Goal: Transaction & Acquisition: Purchase product/service

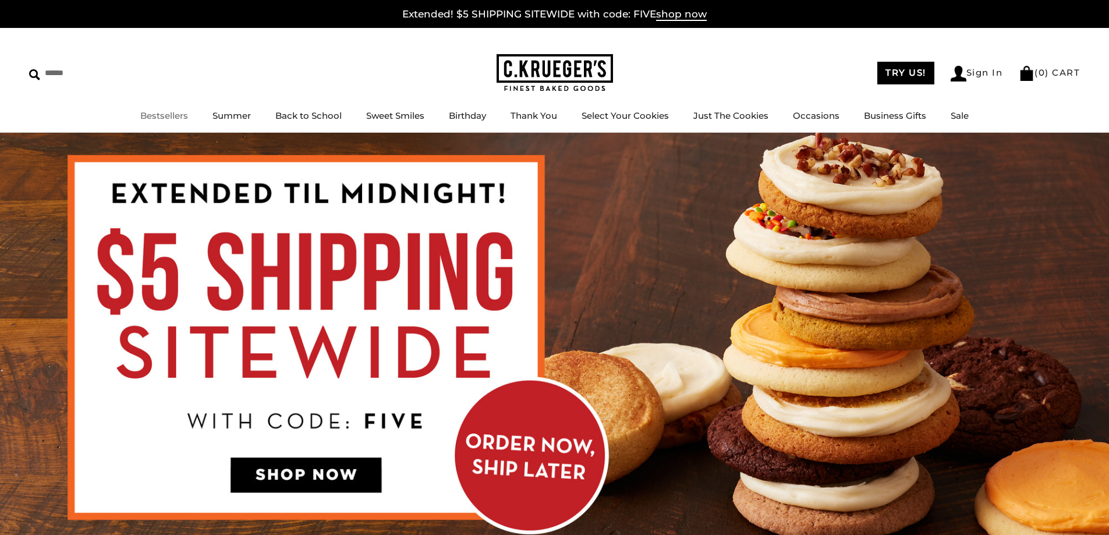
click at [155, 109] on li "Bestsellers" at bounding box center [164, 116] width 48 height 15
click at [169, 115] on link "Bestsellers" at bounding box center [164, 115] width 48 height 11
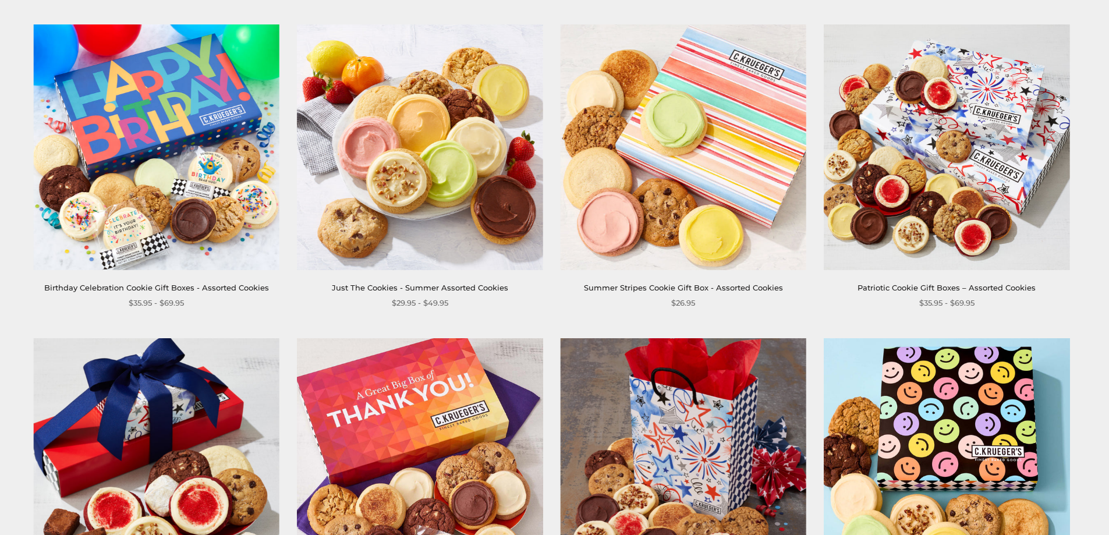
scroll to position [233, 0]
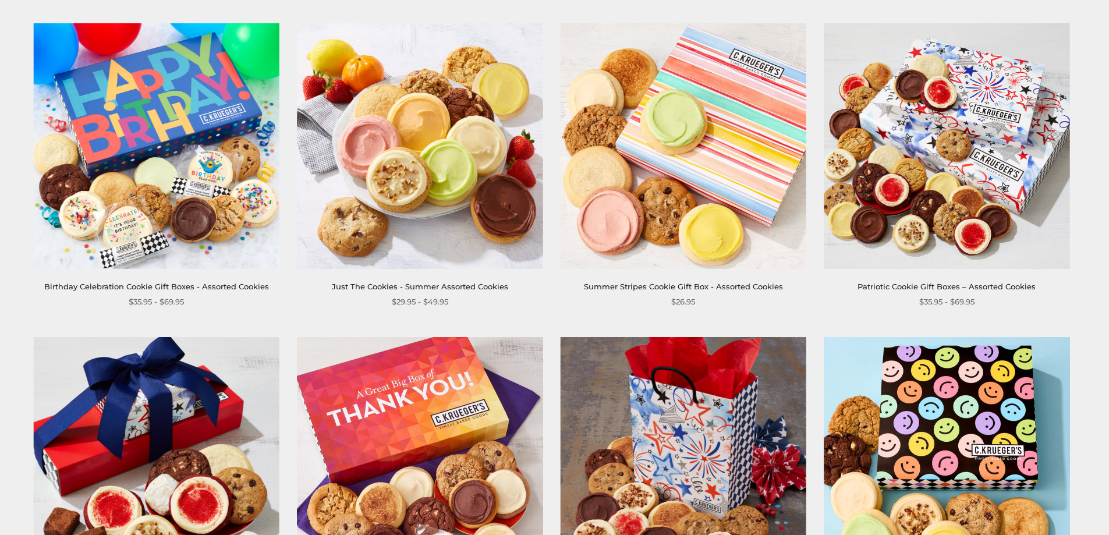
click at [637, 287] on link "Summer Stripes Cookie Gift Box - Assorted Cookies" at bounding box center [683, 286] width 199 height 9
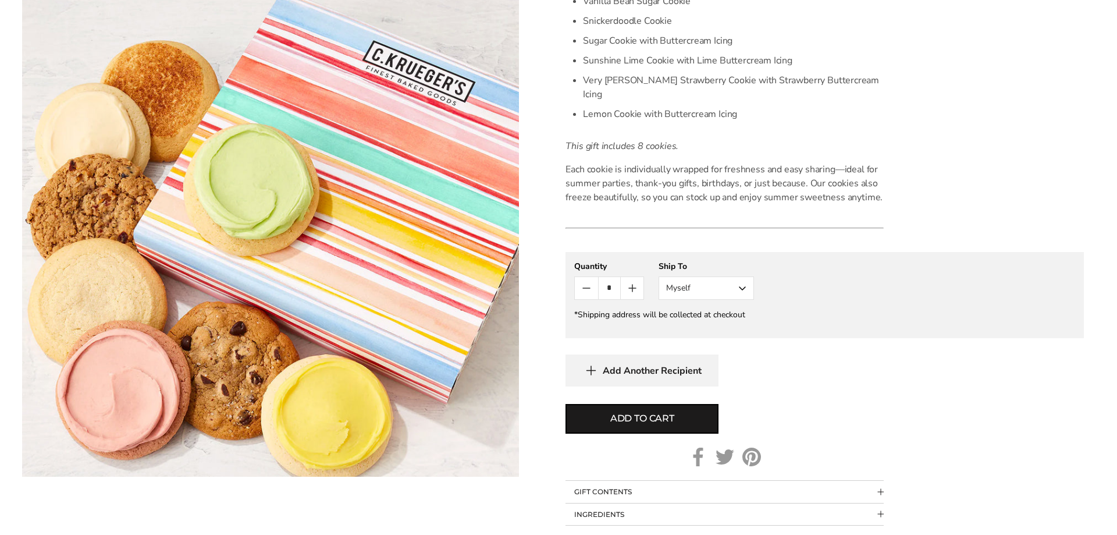
scroll to position [466, 0]
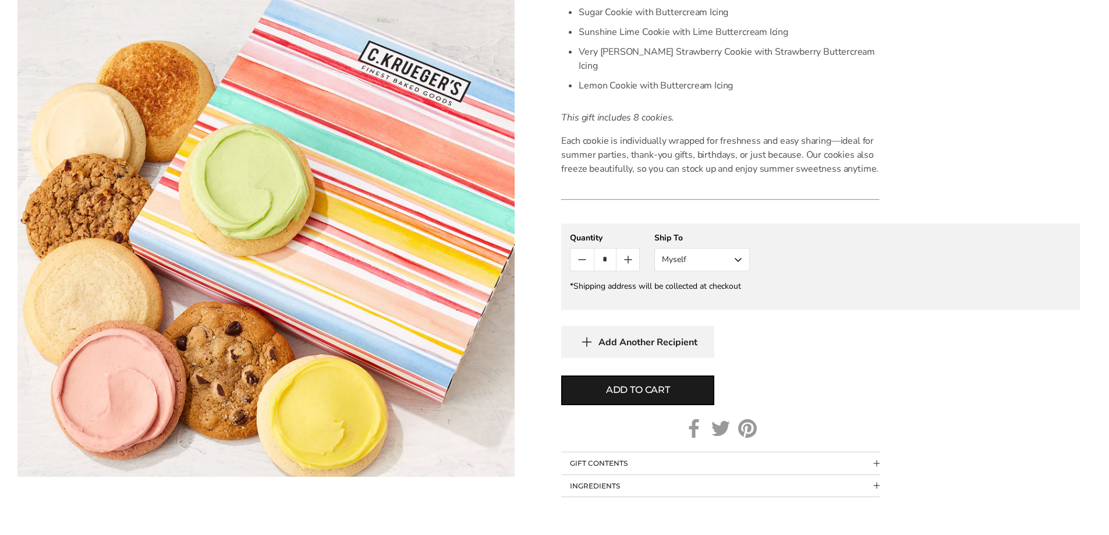
click at [741, 248] on button "Myself" at bounding box center [701, 259] width 95 height 23
click at [722, 292] on button "Other Recipient" at bounding box center [702, 302] width 94 height 21
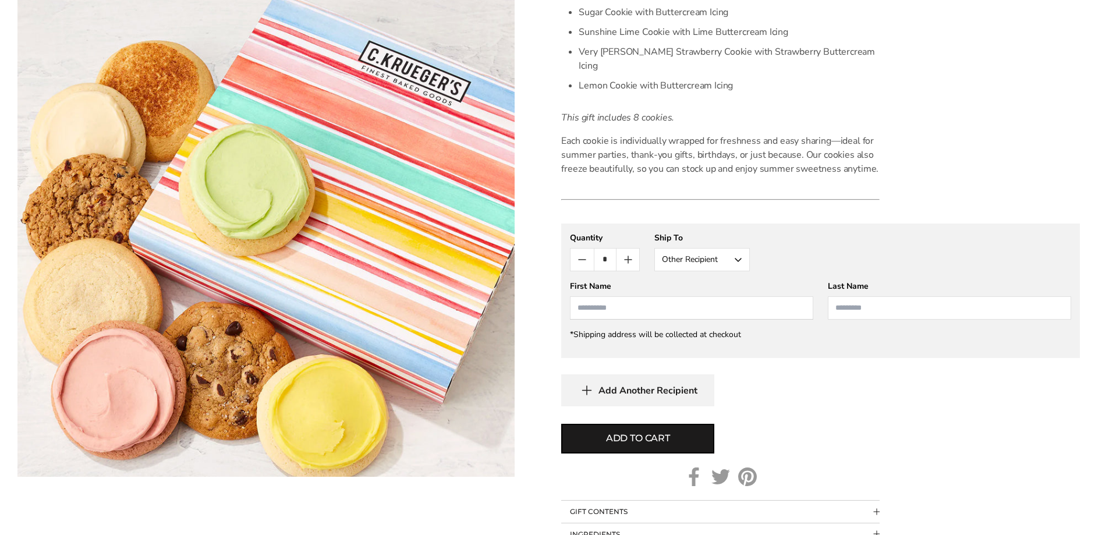
click at [714, 296] on input "First Name" at bounding box center [691, 307] width 243 height 23
type input "***"
click at [878, 296] on input "Last Name" at bounding box center [949, 307] width 243 height 23
type input "**********"
click at [655, 431] on span "Add to cart" at bounding box center [638, 438] width 64 height 14
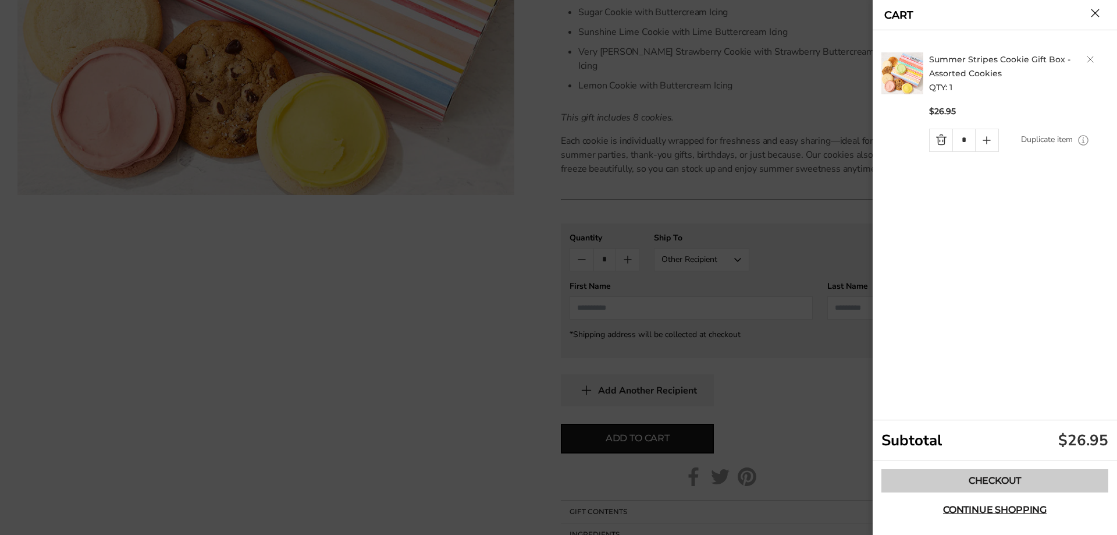
click at [992, 481] on link "Checkout" at bounding box center [995, 480] width 227 height 23
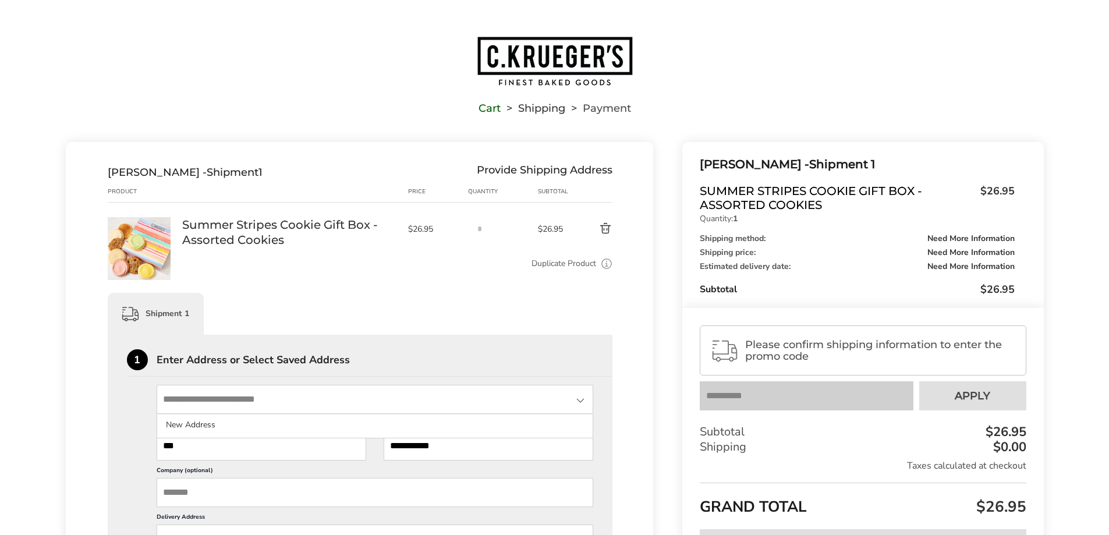
click at [353, 396] on input "State" at bounding box center [375, 399] width 437 height 29
drag, startPoint x: 335, startPoint y: 394, endPoint x: 0, endPoint y: 393, distance: 334.6
click at [234, 406] on input "**********" at bounding box center [375, 399] width 437 height 29
click at [231, 399] on input "**********" at bounding box center [375, 399] width 437 height 29
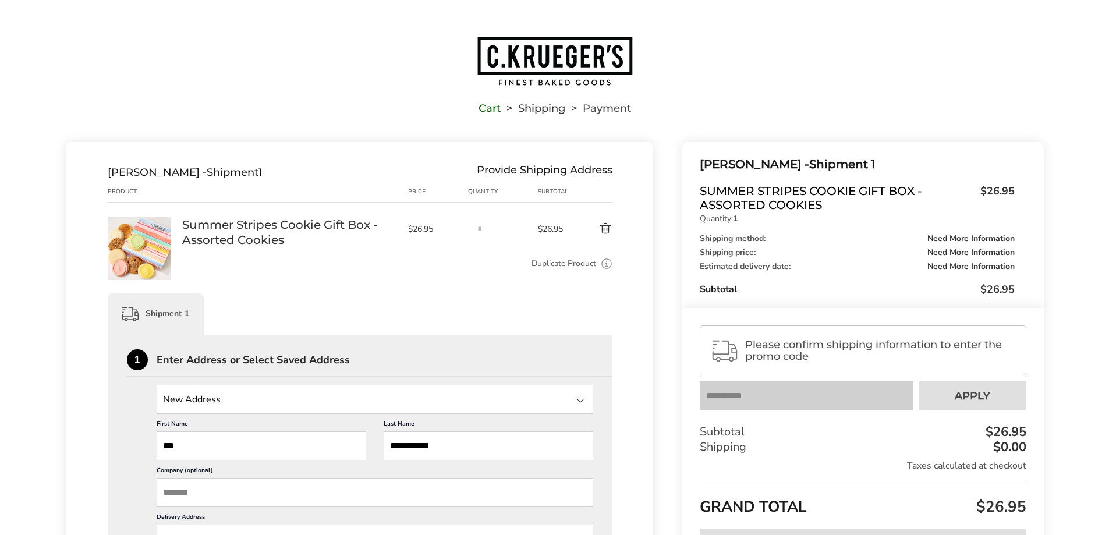
click at [231, 399] on input "**********" at bounding box center [375, 399] width 437 height 29
type input "**********"
click at [465, 271] on div "Duplicate Product Use this to ship the same box to a different address." at bounding box center [397, 268] width 431 height 23
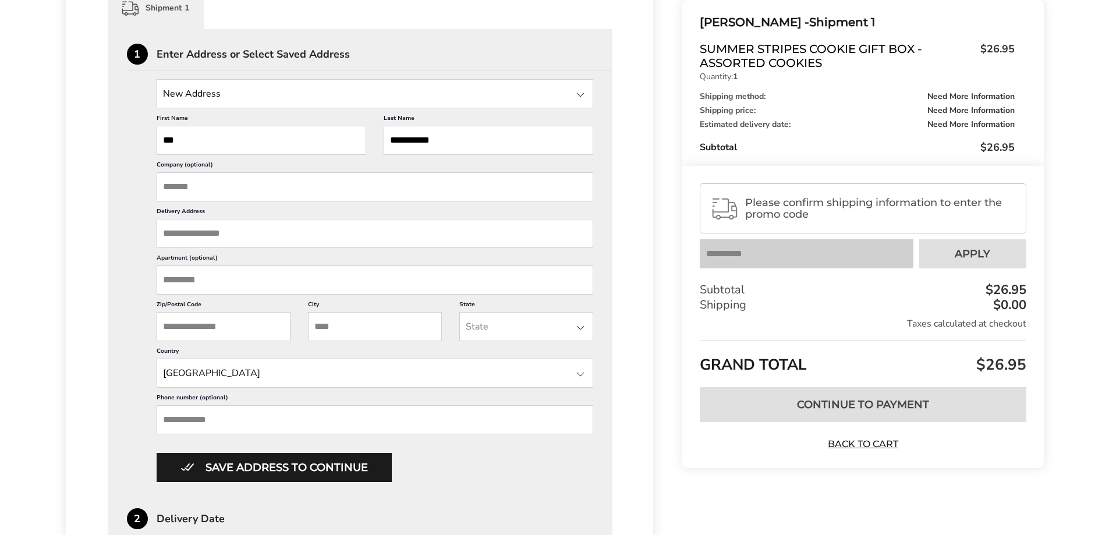
scroll to position [291, 0]
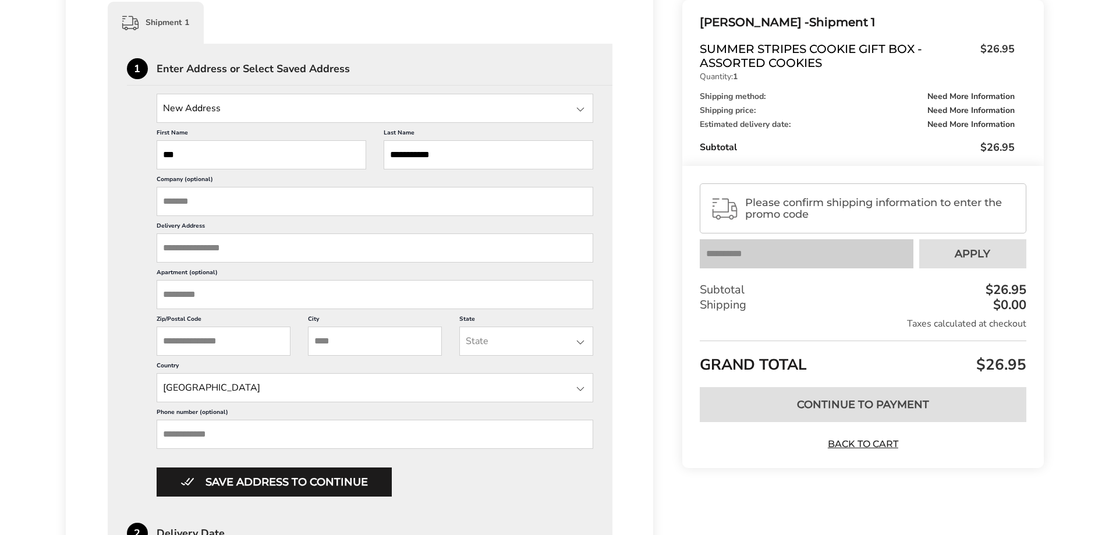
click at [213, 112] on input "State" at bounding box center [375, 108] width 437 height 29
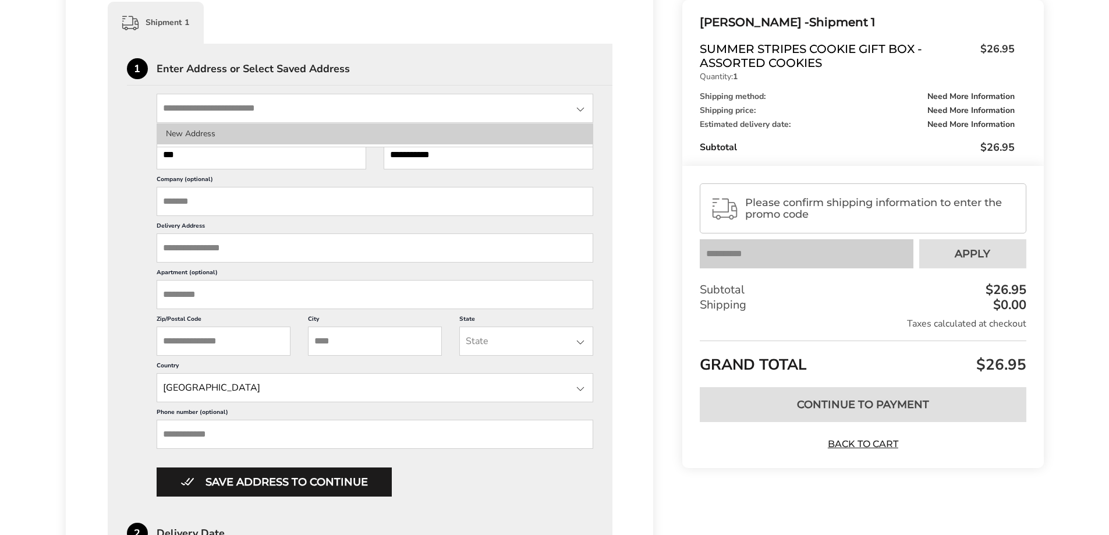
click at [226, 134] on li "New Address" at bounding box center [375, 133] width 436 height 21
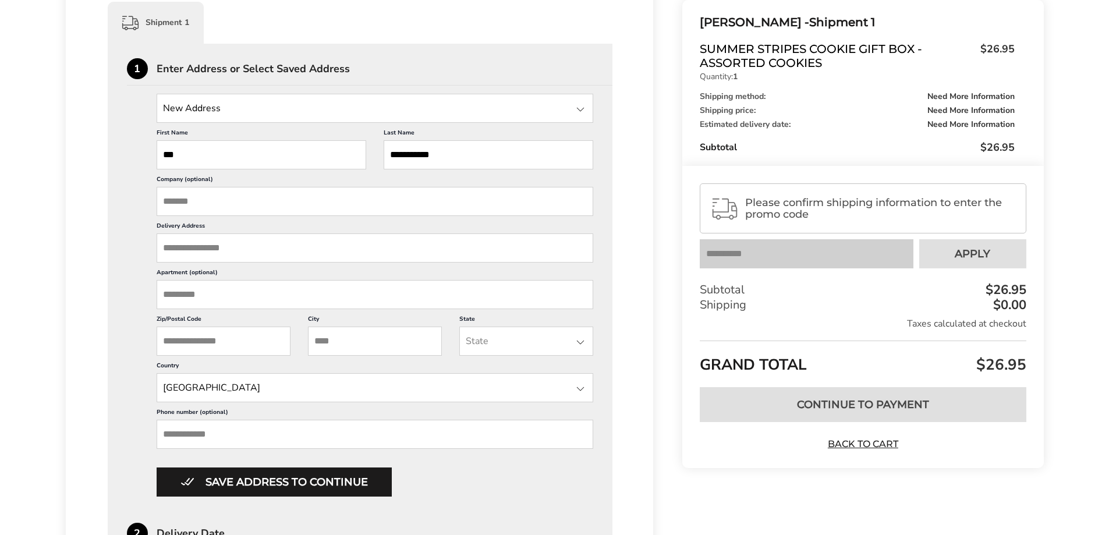
click at [223, 250] on input "Delivery Address" at bounding box center [375, 247] width 437 height 29
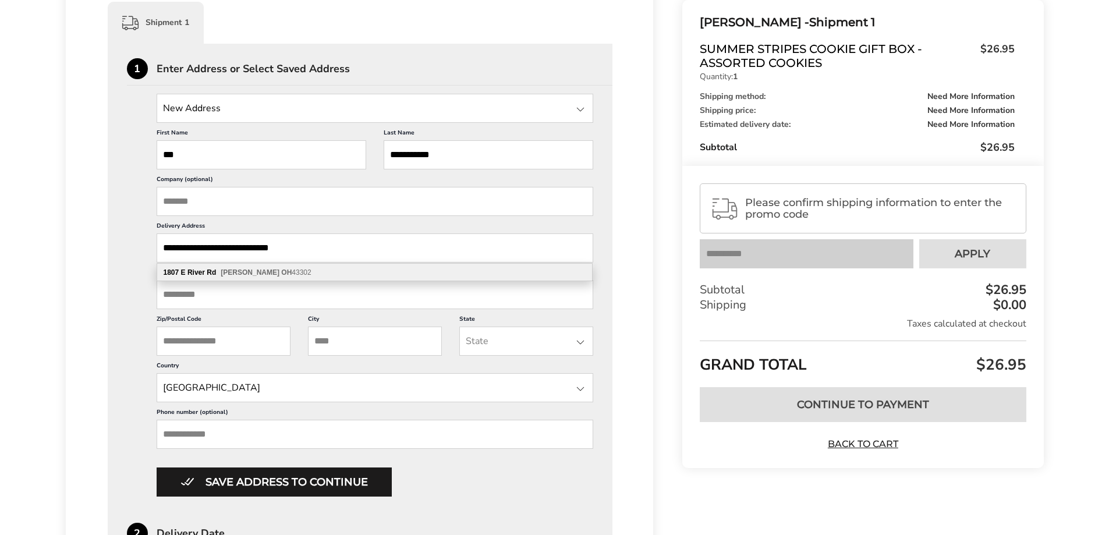
click at [264, 270] on span "Marion OH 43302" at bounding box center [266, 272] width 90 height 8
type input "**********"
type input "******"
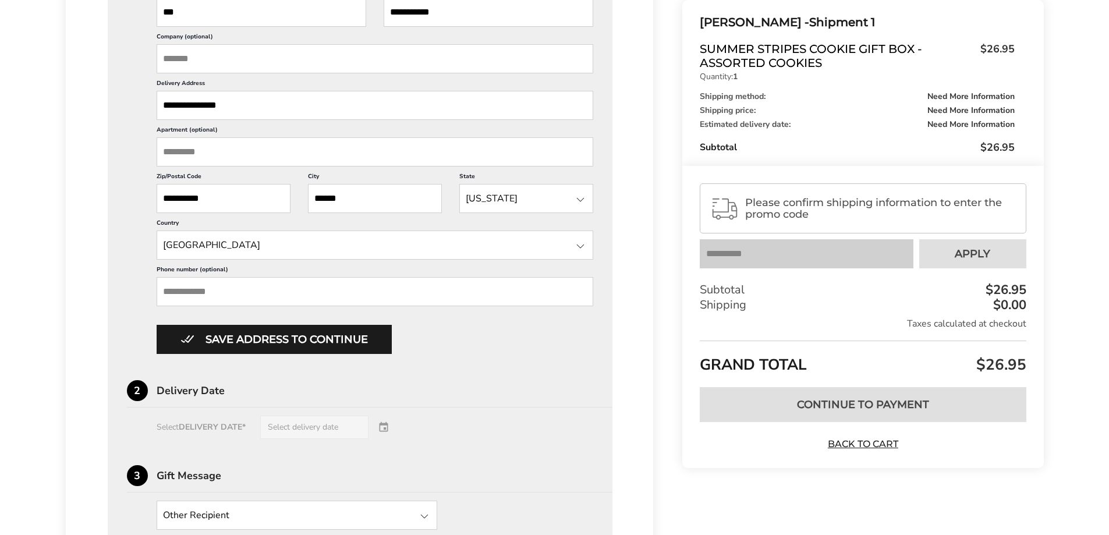
scroll to position [466, 0]
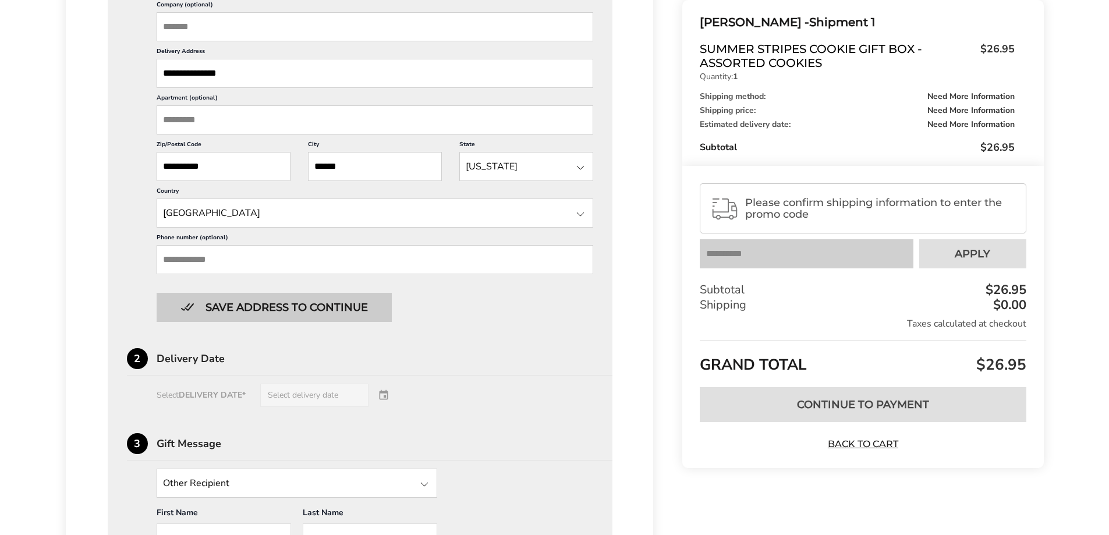
click at [286, 310] on button "Save address to continue" at bounding box center [274, 307] width 235 height 29
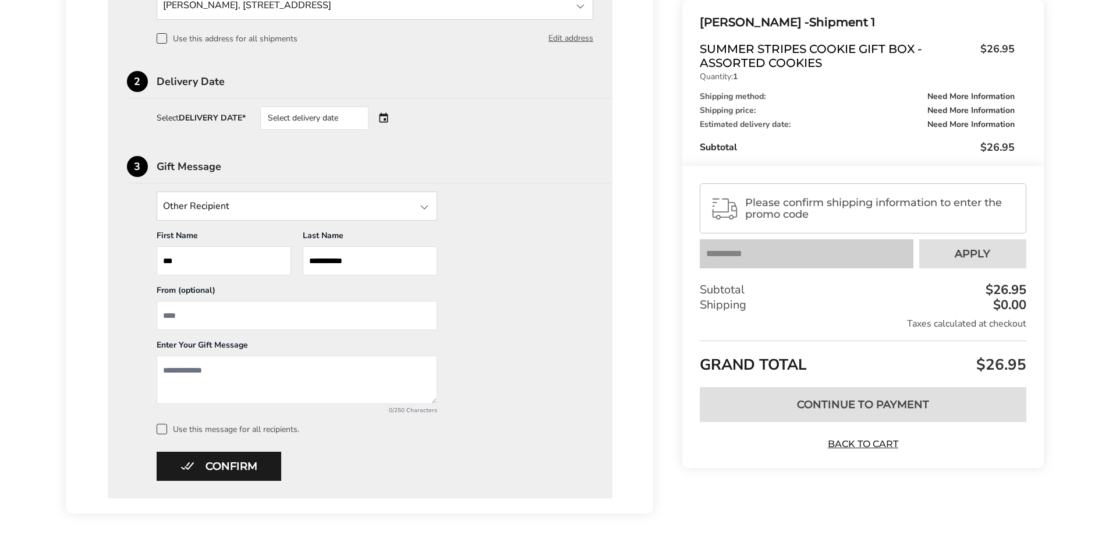
scroll to position [448, 0]
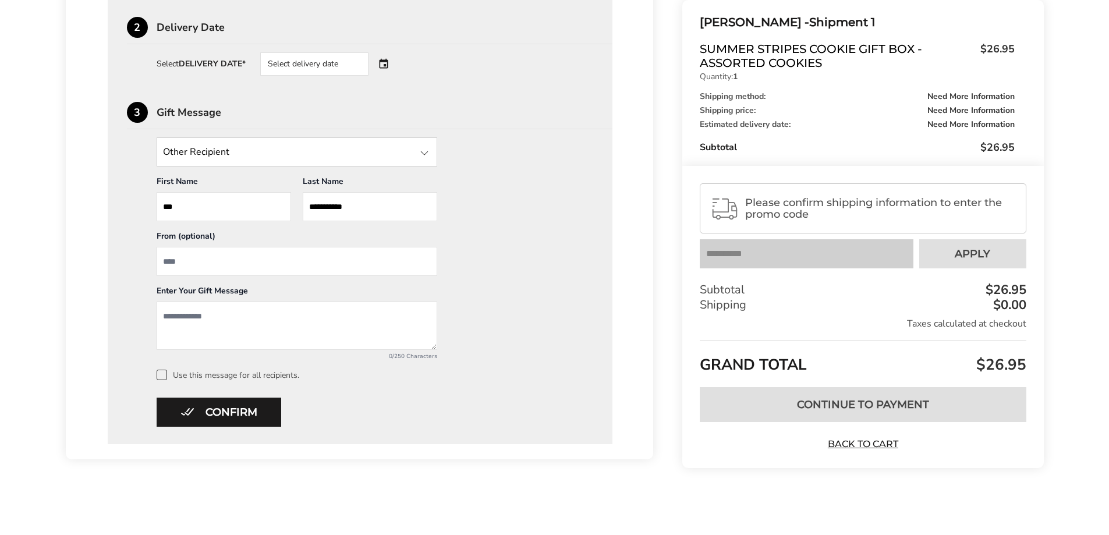
click at [386, 63] on div "Select delivery date" at bounding box center [330, 63] width 141 height 23
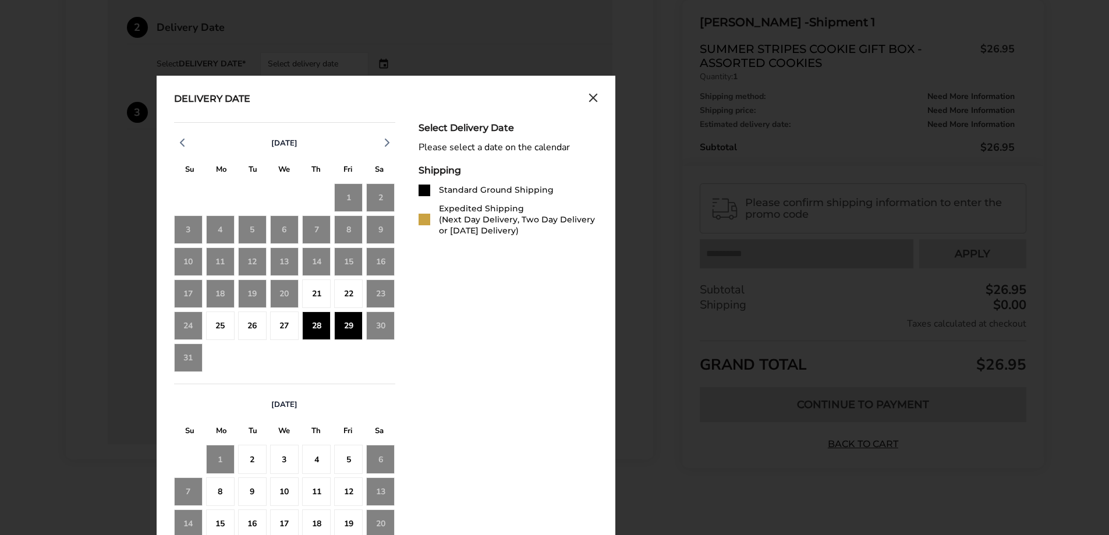
click at [352, 326] on div "29" at bounding box center [348, 325] width 29 height 29
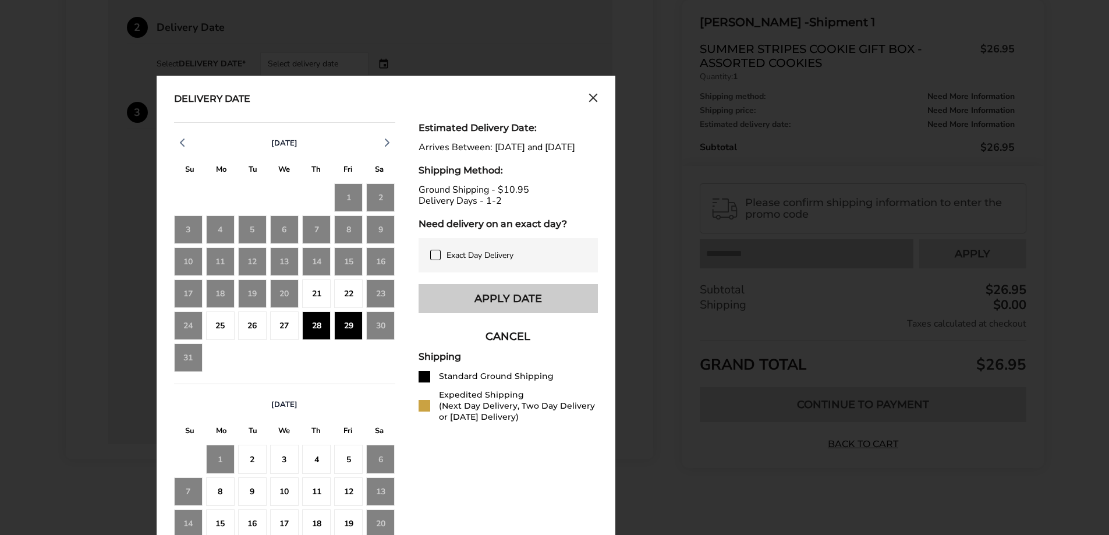
click at [475, 311] on button "Apply Date" at bounding box center [507, 298] width 179 height 29
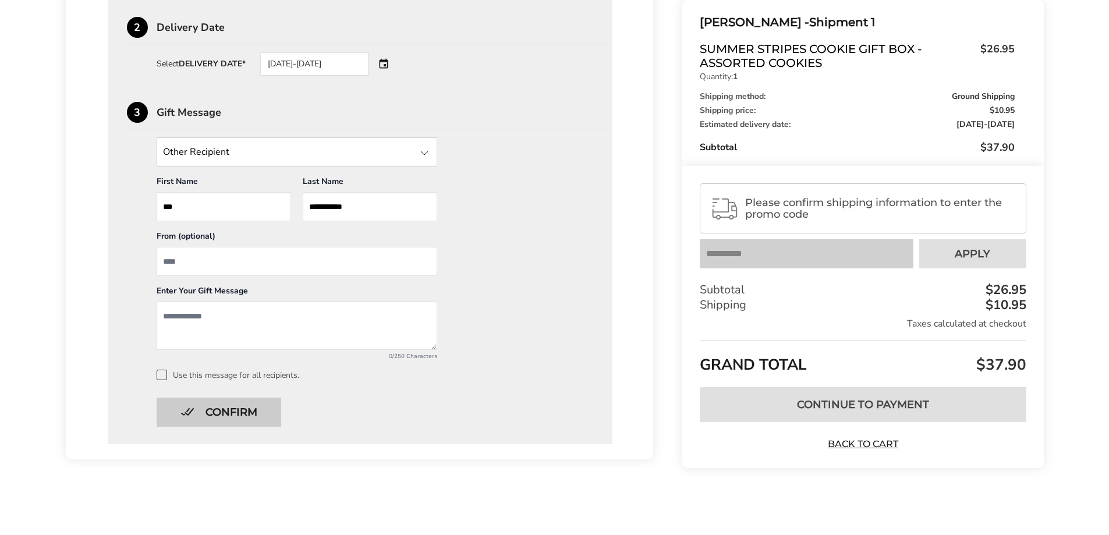
click at [255, 422] on button "Confirm" at bounding box center [219, 411] width 125 height 29
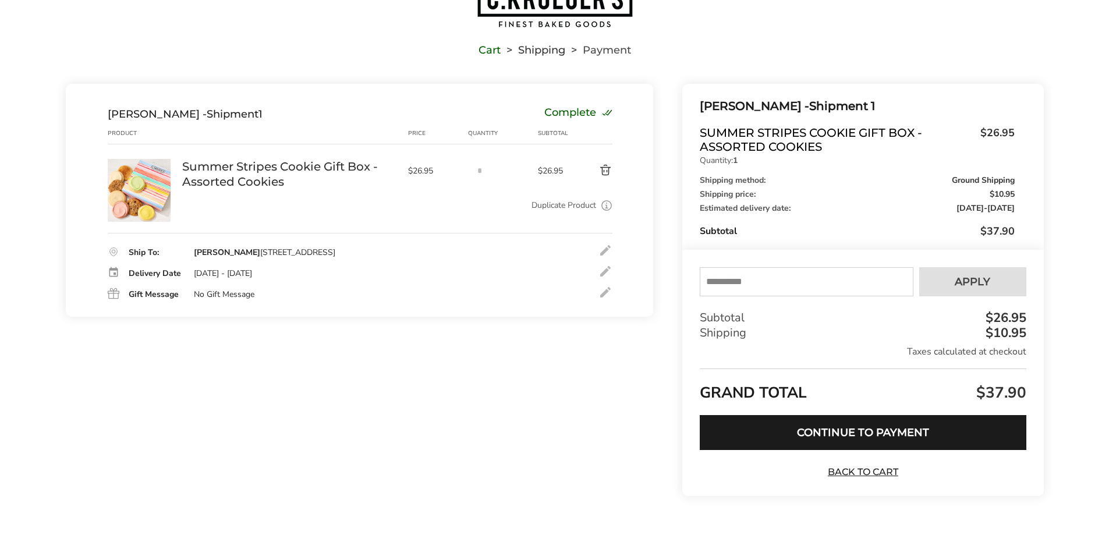
scroll to position [0, 0]
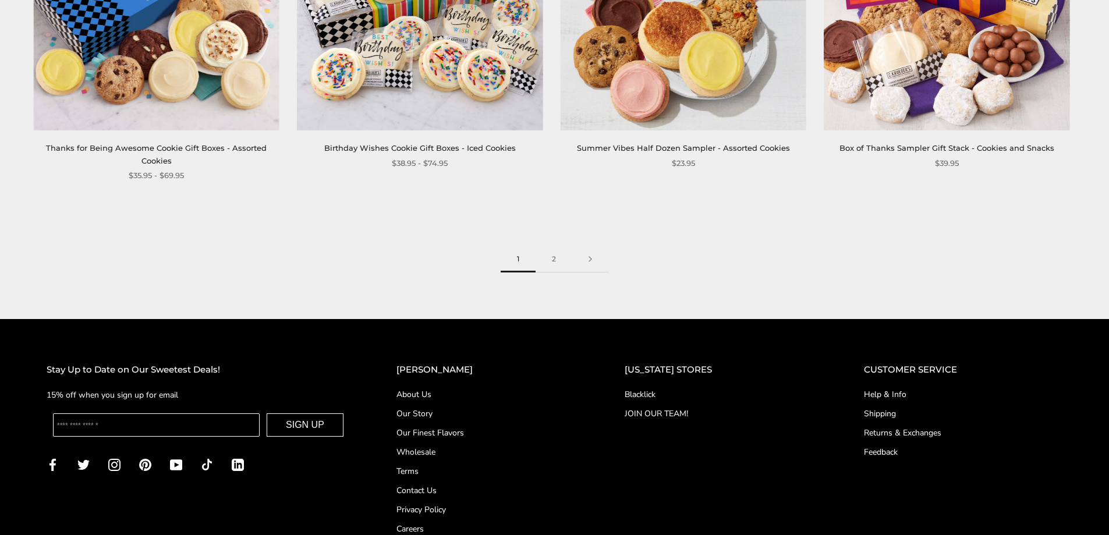
scroll to position [2072, 0]
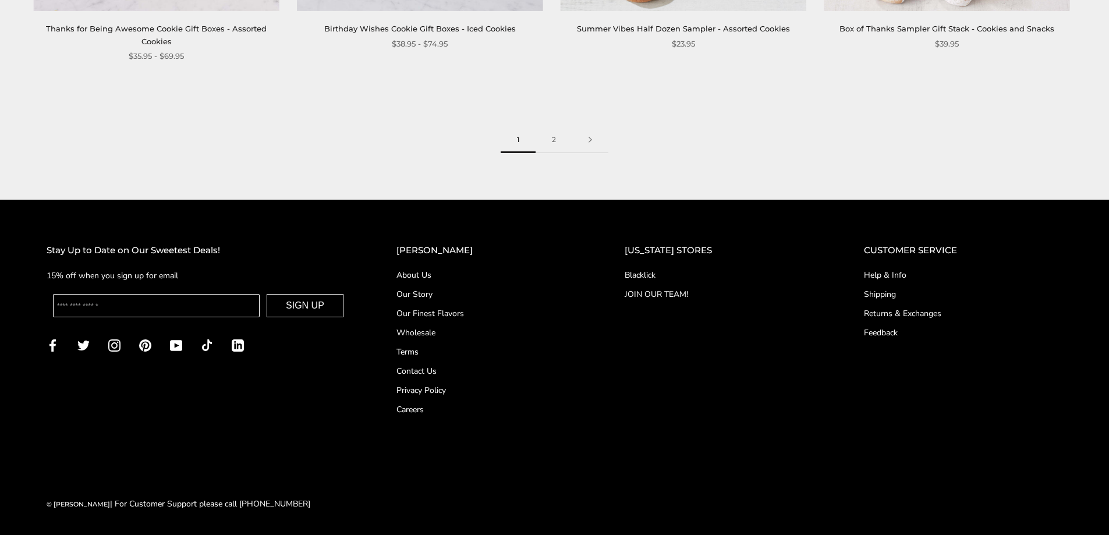
click at [449, 271] on link "About Us" at bounding box center [487, 275] width 182 height 12
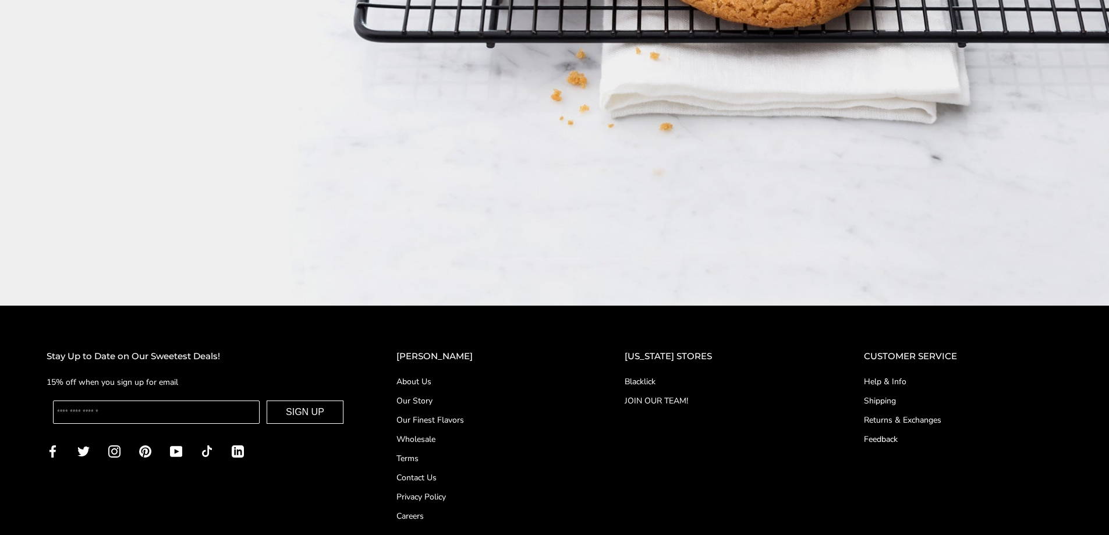
scroll to position [2037, 0]
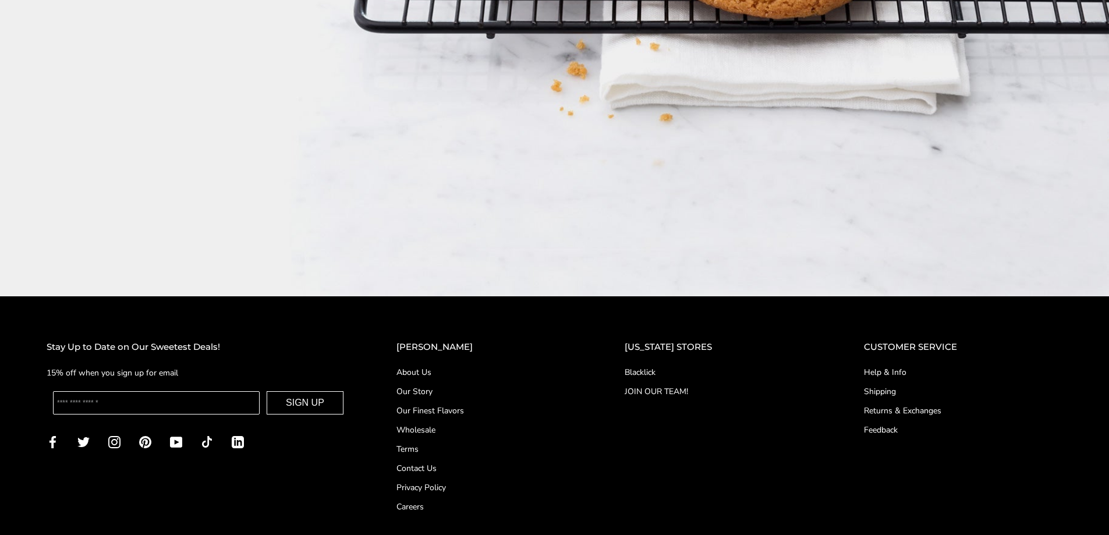
click at [442, 385] on link "Our Story" at bounding box center [487, 391] width 182 height 12
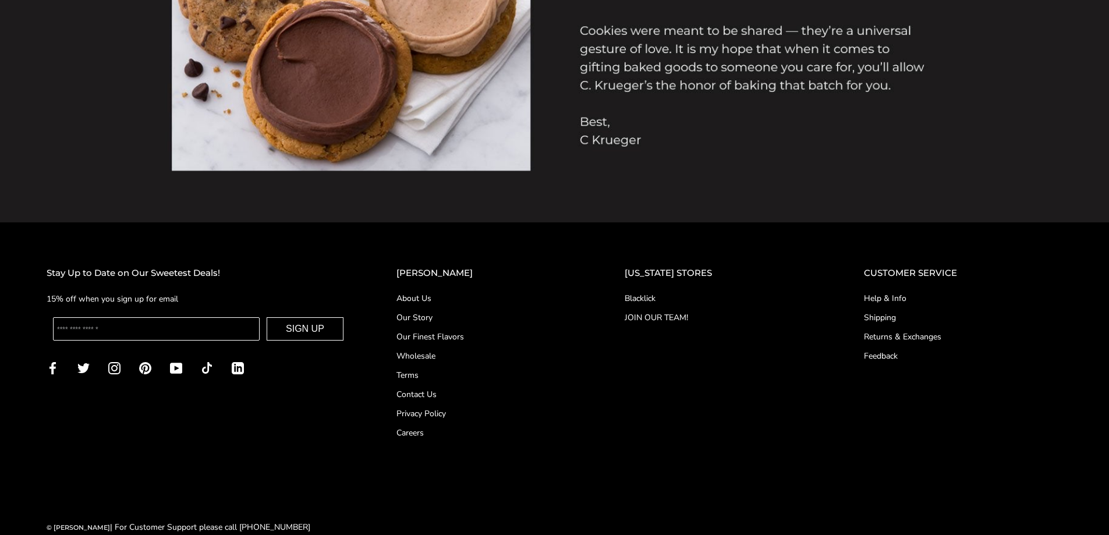
scroll to position [1369, 0]
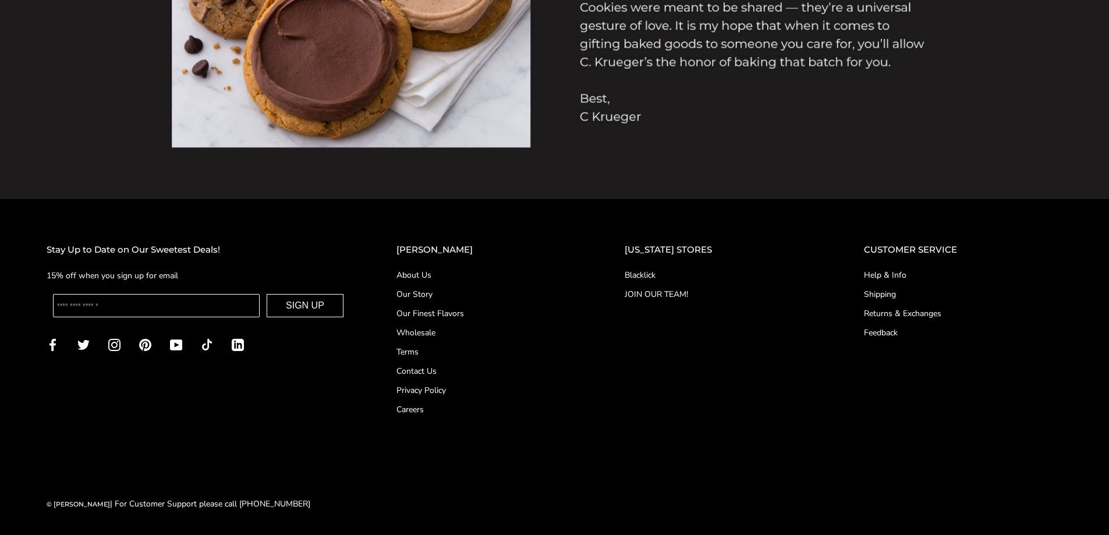
click at [879, 273] on link "Help & Info" at bounding box center [963, 275] width 198 height 12
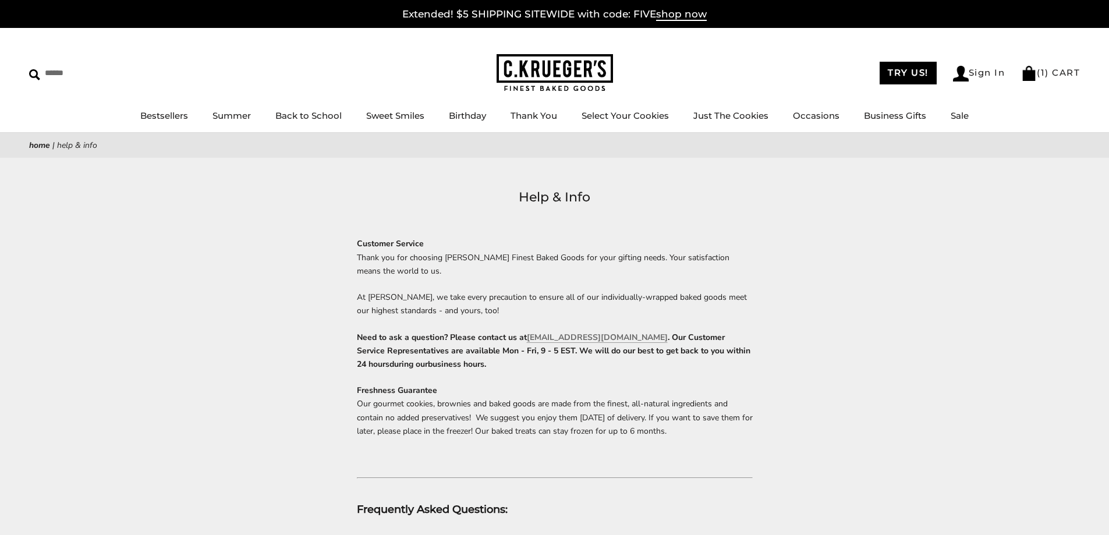
click at [541, 69] on img at bounding box center [554, 73] width 116 height 38
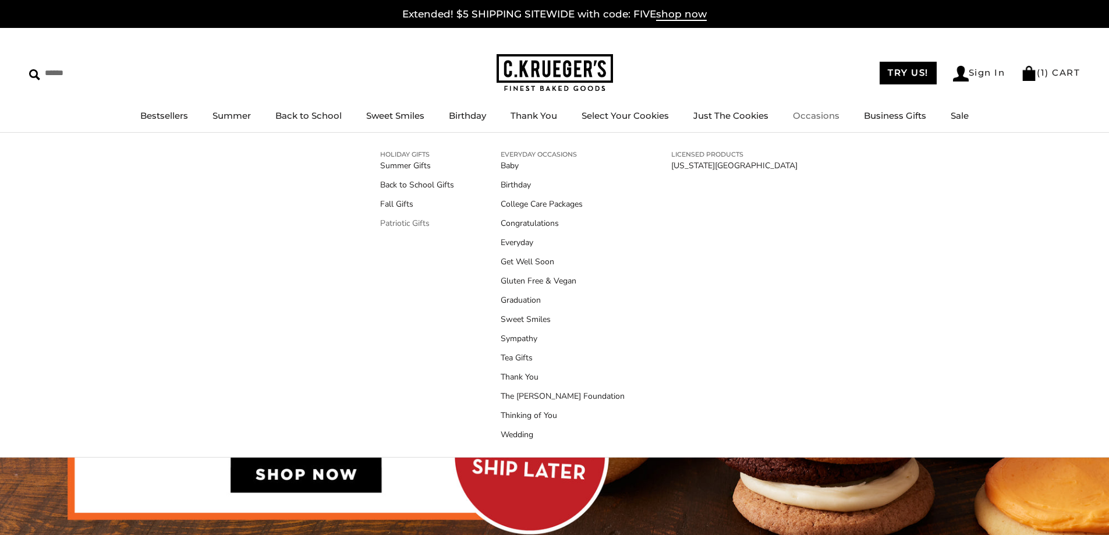
click at [403, 223] on link "Patriotic Gifts" at bounding box center [417, 223] width 74 height 12
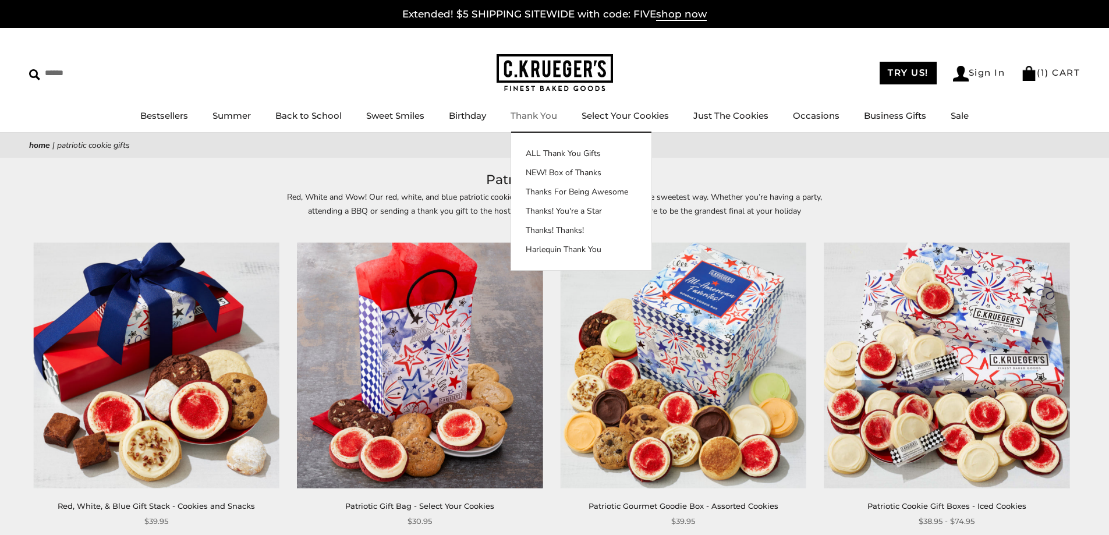
click at [538, 112] on link "Thank You" at bounding box center [533, 115] width 47 height 11
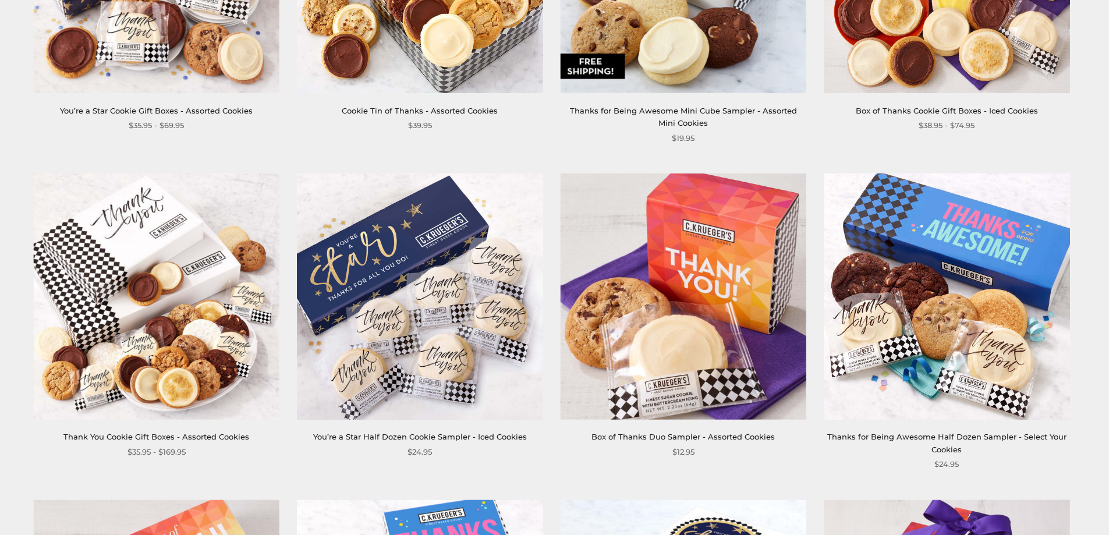
scroll to position [1048, 0]
click at [960, 435] on link "Thanks for Being Awesome Half Dozen Sampler - Select Your Cookies" at bounding box center [946, 443] width 239 height 22
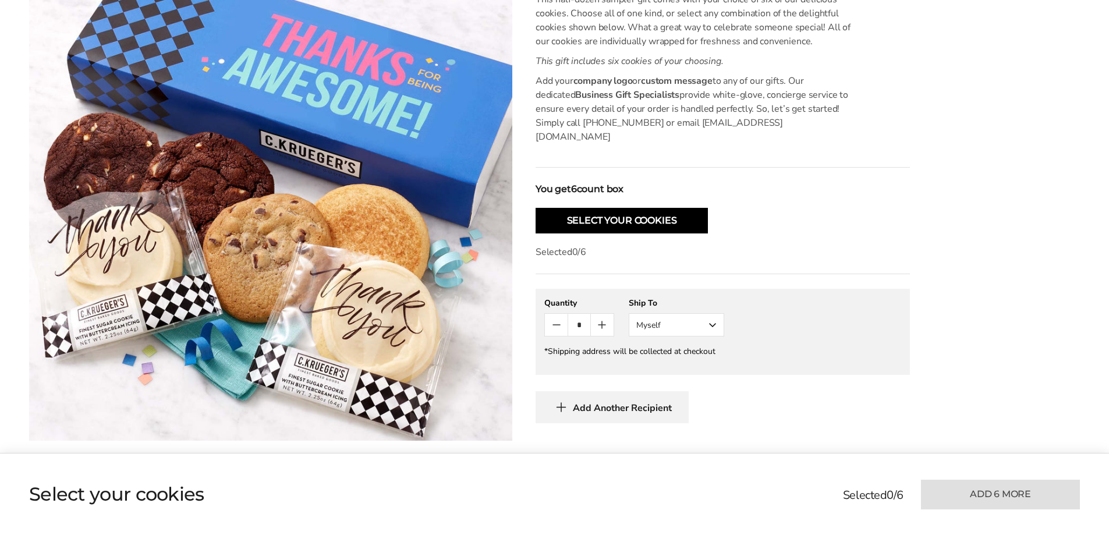
scroll to position [407, 0]
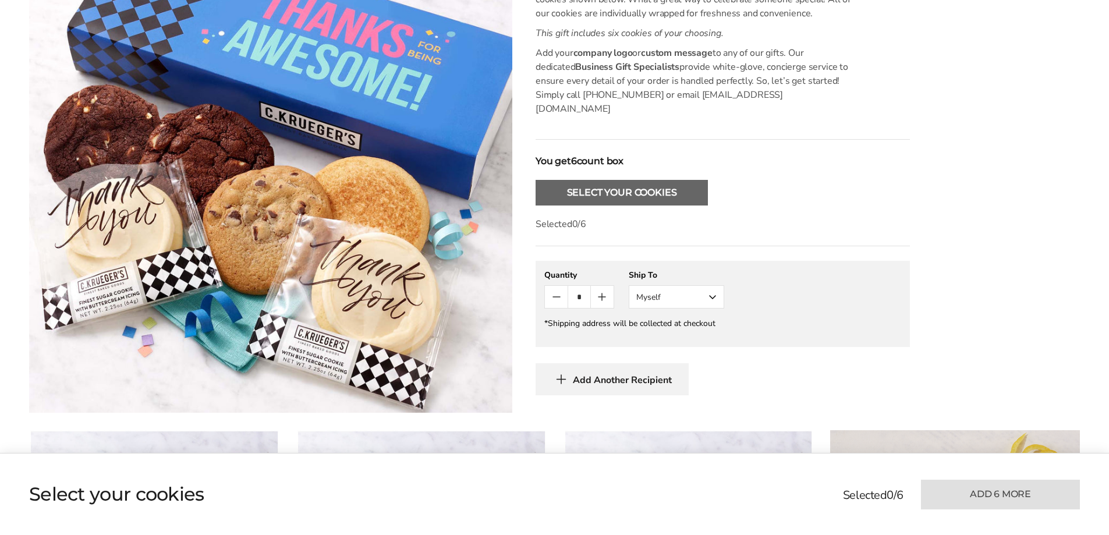
click at [637, 180] on button "Select Your Cookies" at bounding box center [621, 193] width 172 height 26
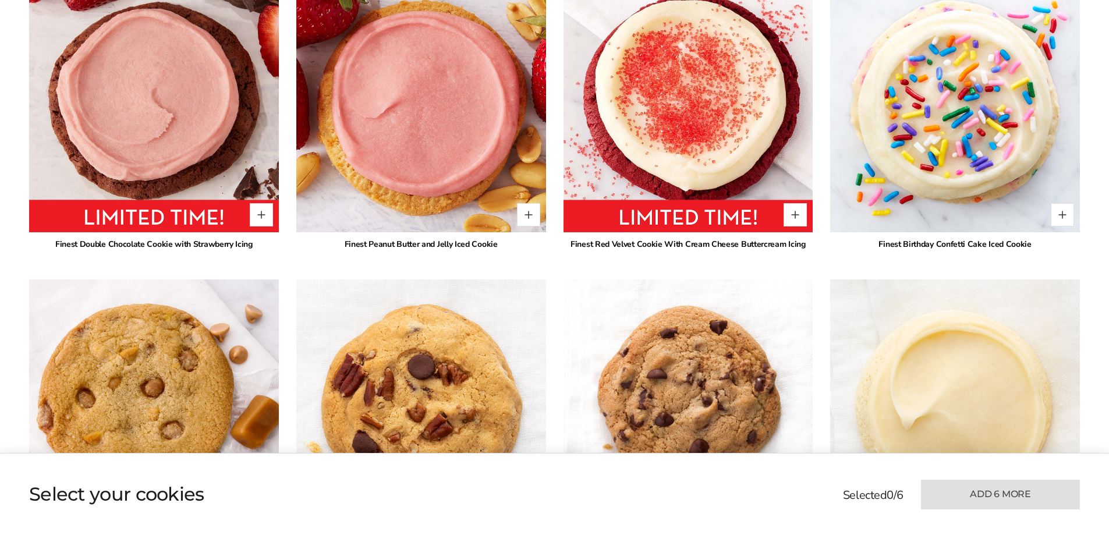
scroll to position [1452, 0]
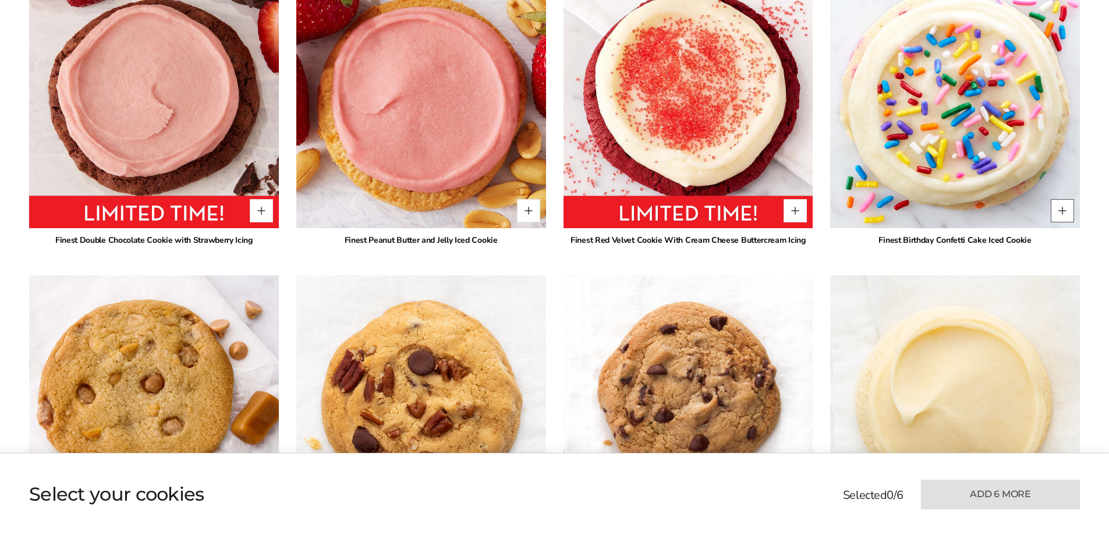
click at [1056, 199] on button "Quantity button plus" at bounding box center [1061, 210] width 23 height 23
type input "*"
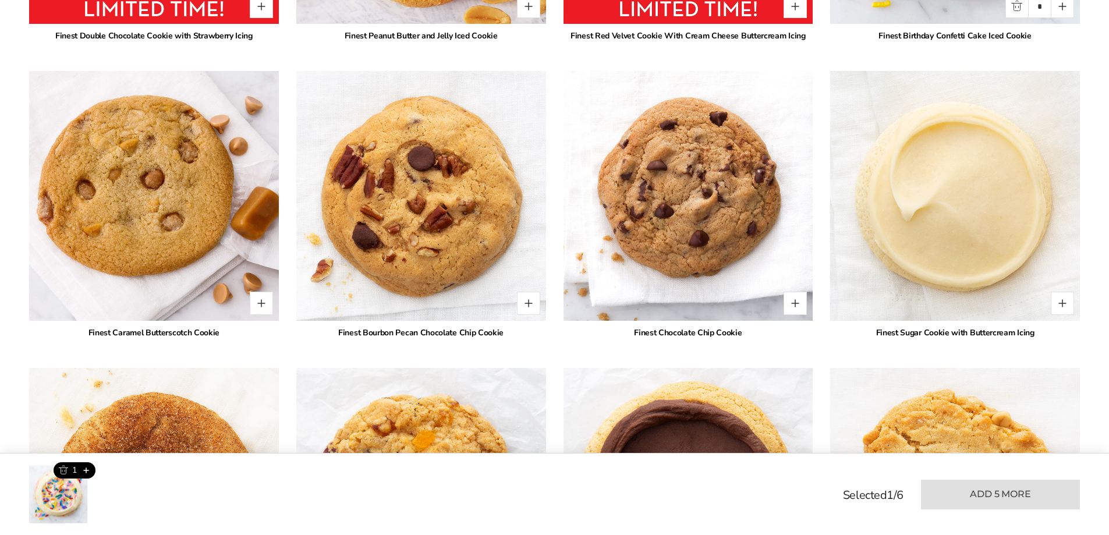
scroll to position [1685, 0]
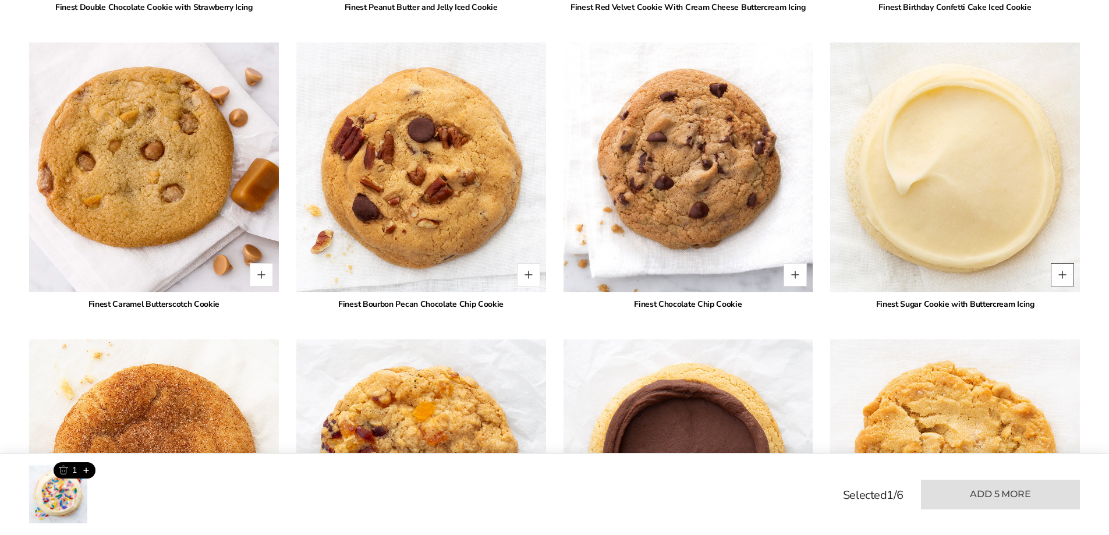
click at [1065, 263] on button "Quantity button plus" at bounding box center [1061, 274] width 23 height 23
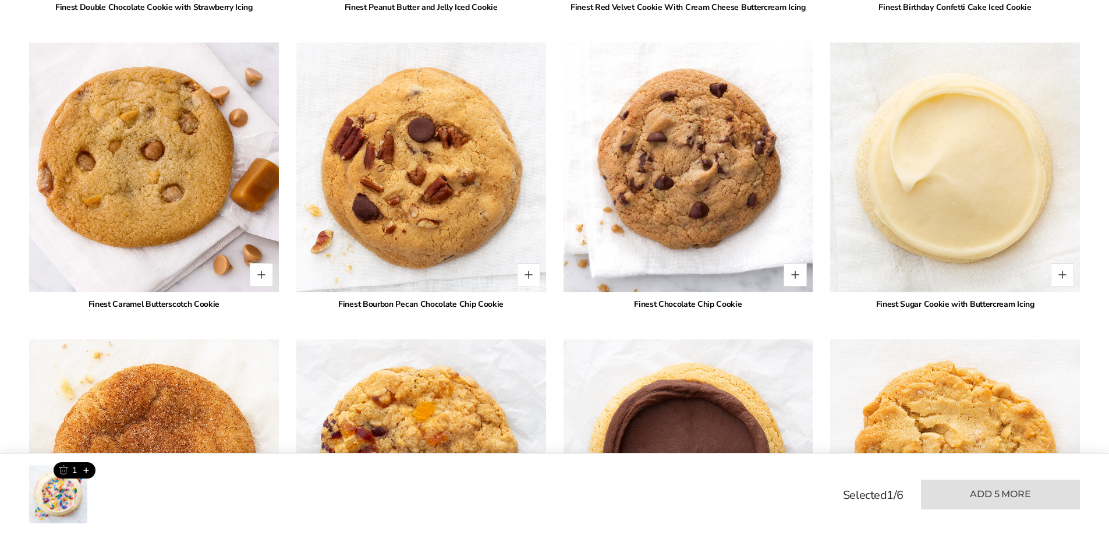
type input "*"
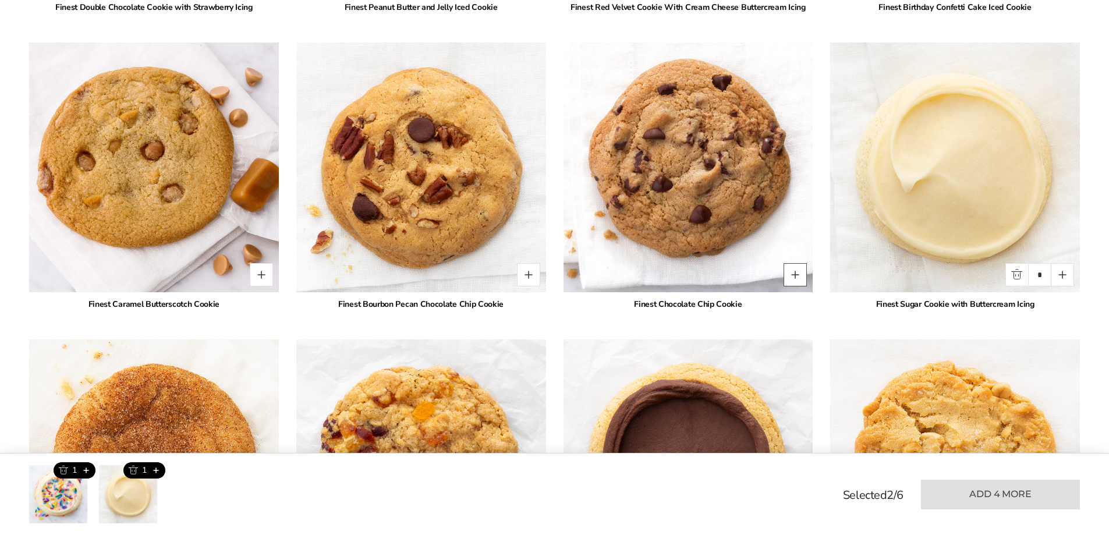
click at [794, 263] on button "Quantity button plus" at bounding box center [794, 274] width 23 height 23
type input "*"
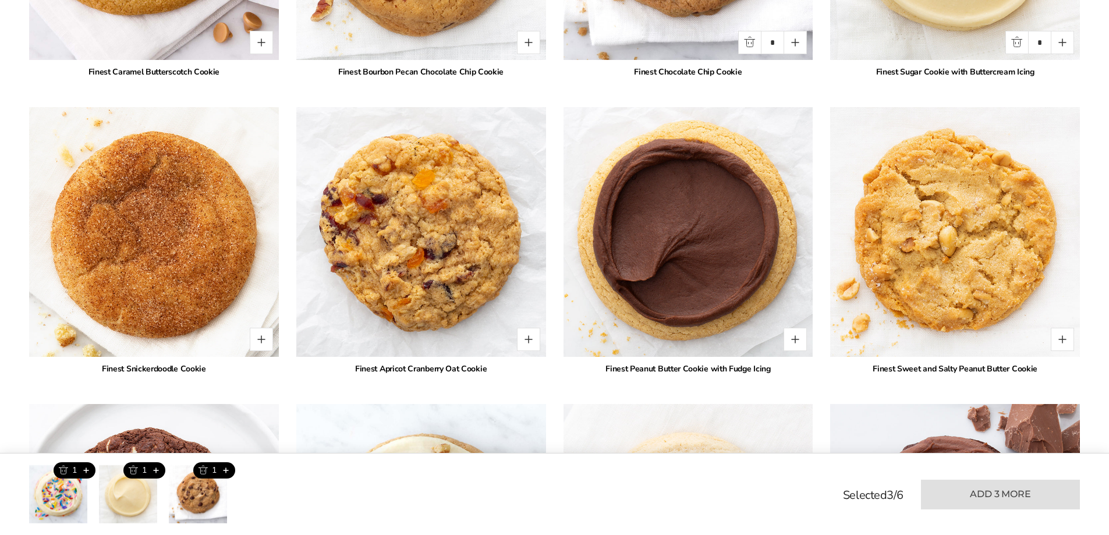
scroll to position [1918, 0]
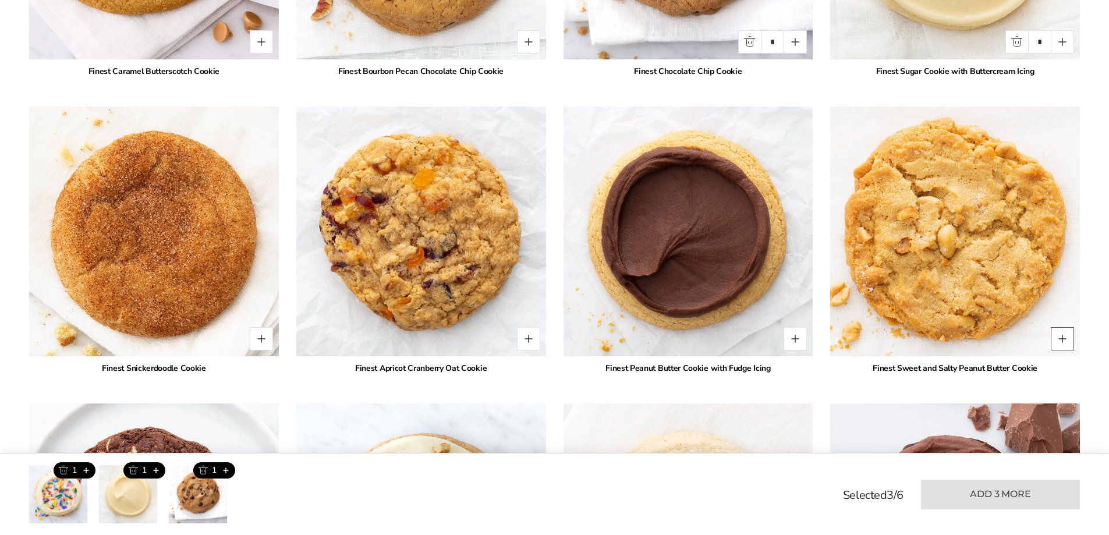
click at [1057, 328] on button "Quantity button plus" at bounding box center [1061, 338] width 23 height 23
type input "*"
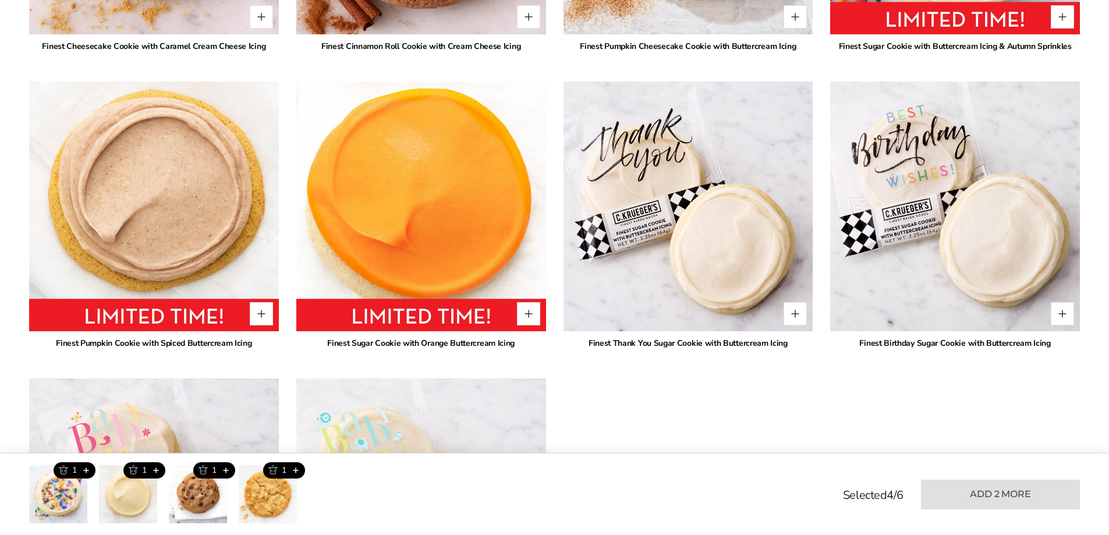
scroll to position [2849, 0]
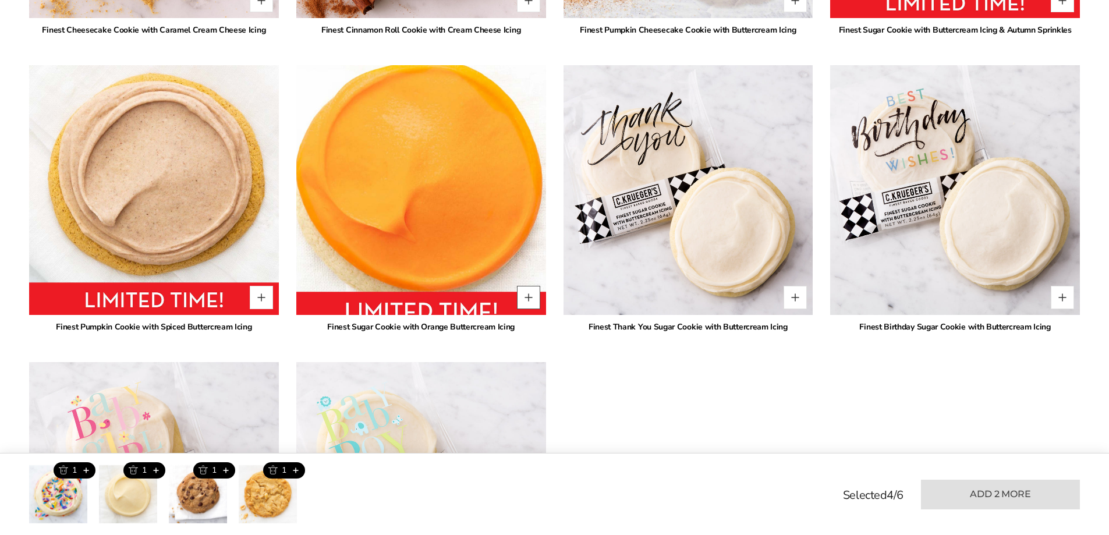
click at [539, 286] on button "Quantity button plus" at bounding box center [528, 297] width 23 height 23
type input "*"
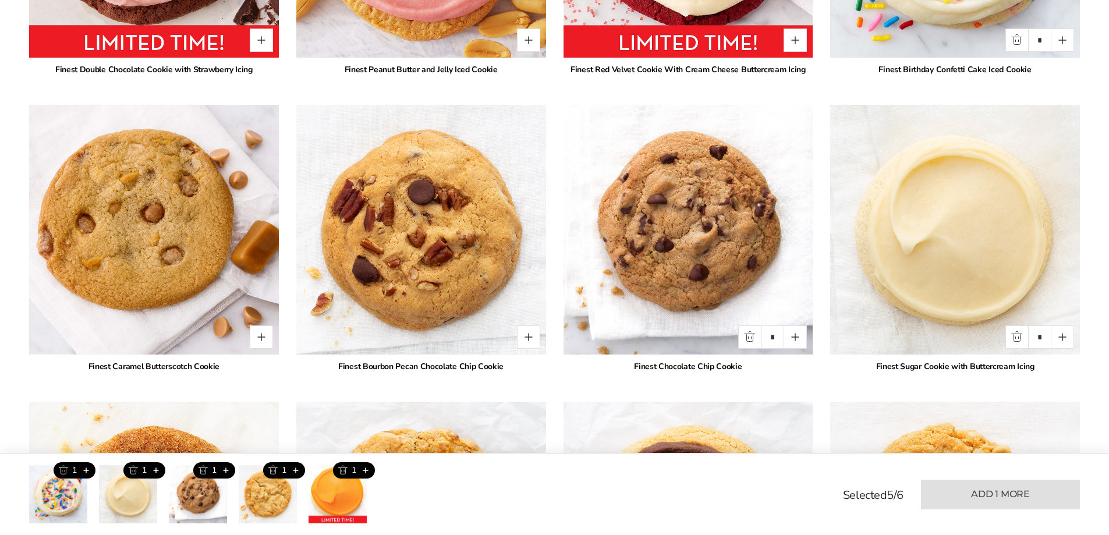
scroll to position [1627, 0]
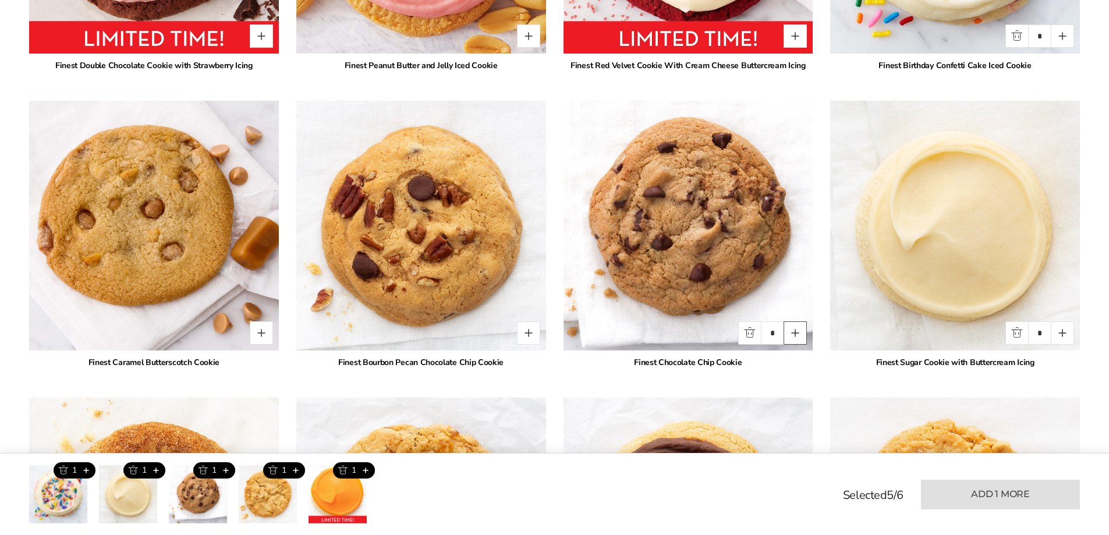
click at [799, 321] on button "Quantity button plus" at bounding box center [794, 332] width 23 height 23
type input "*"
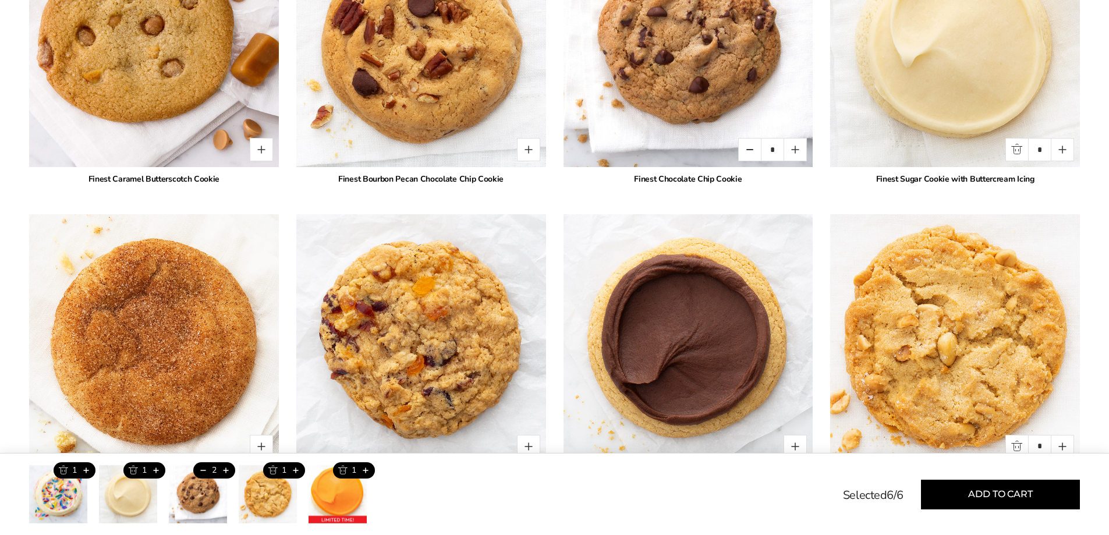
scroll to position [1918, 0]
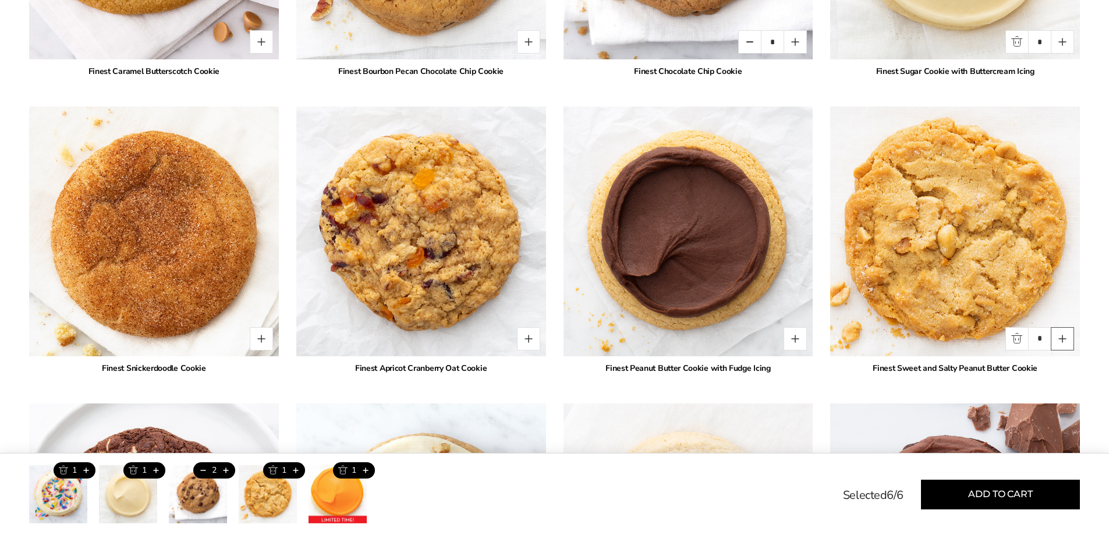
click at [1061, 327] on button "Quantity button plus" at bounding box center [1061, 338] width 23 height 23
click at [1036, 327] on input "*" at bounding box center [1039, 338] width 23 height 23
click at [1066, 327] on button "Quantity button plus" at bounding box center [1061, 338] width 23 height 23
drag, startPoint x: 1035, startPoint y: 325, endPoint x: 1053, endPoint y: 325, distance: 18.0
click at [1035, 327] on input "*" at bounding box center [1039, 338] width 23 height 23
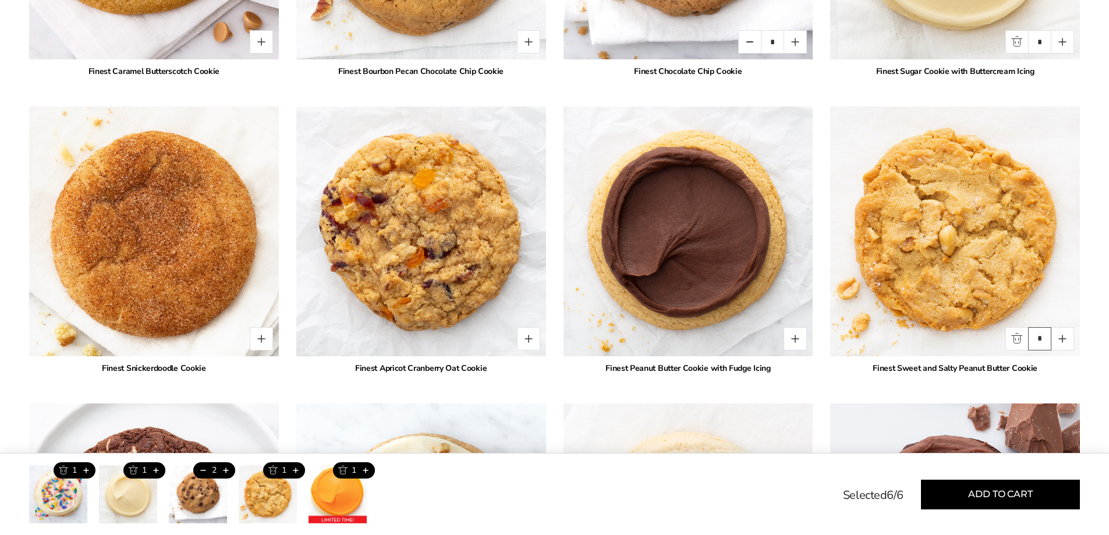
type input "*"
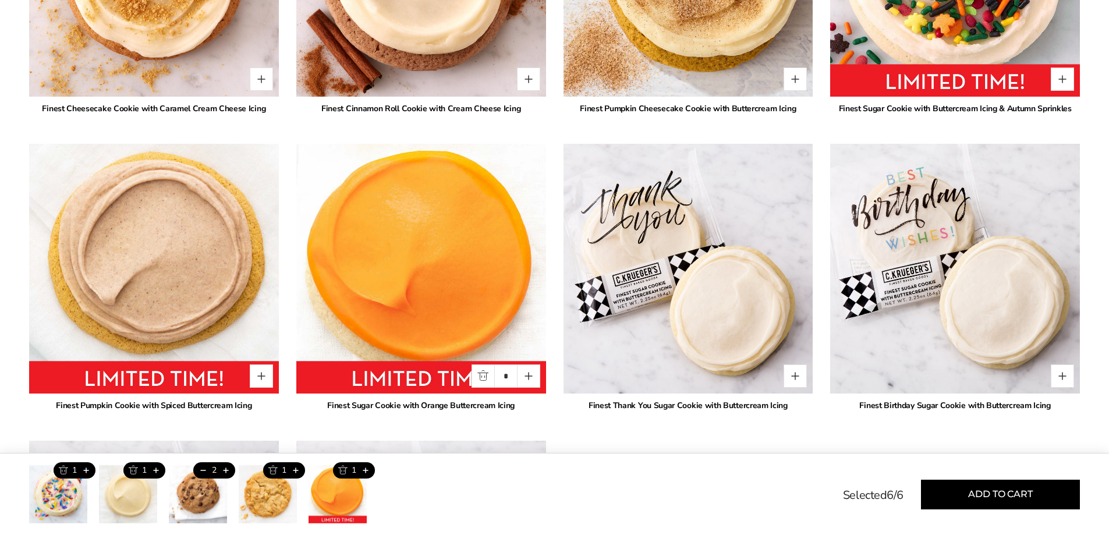
scroll to position [2791, 0]
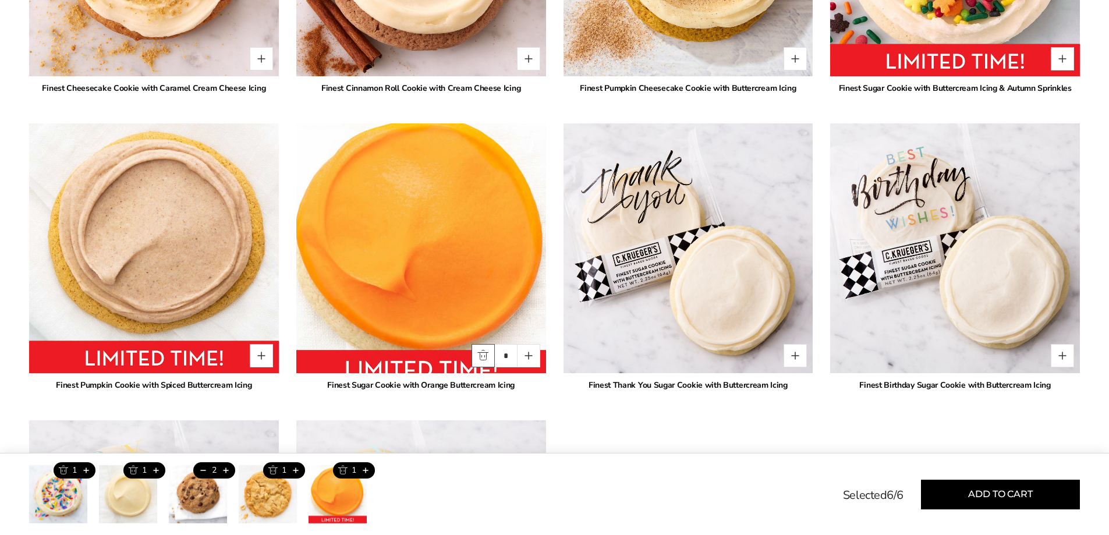
click at [486, 344] on button "Quantity button minus" at bounding box center [482, 355] width 23 height 23
type input "*"
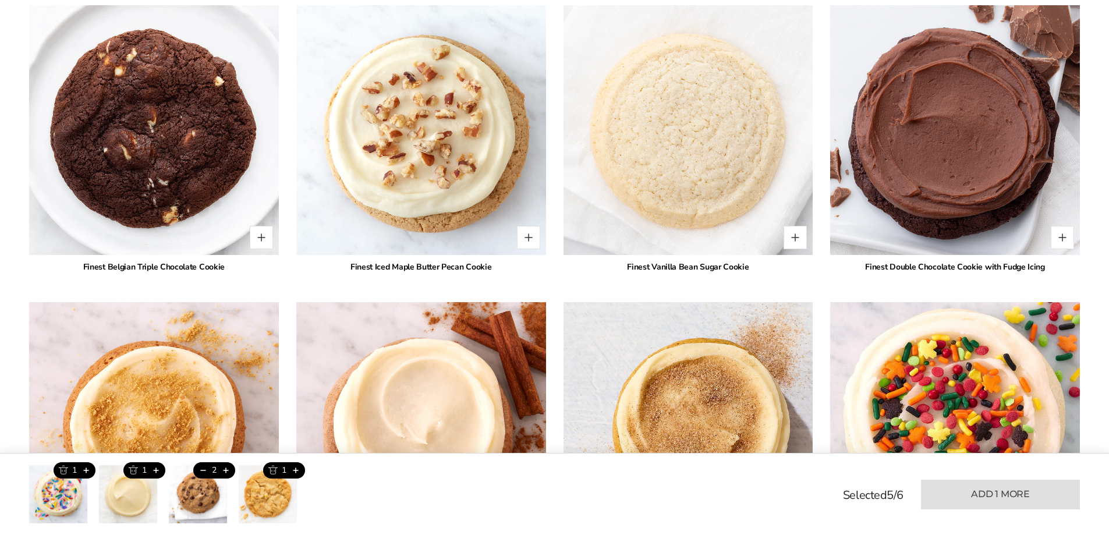
scroll to position [2267, 0]
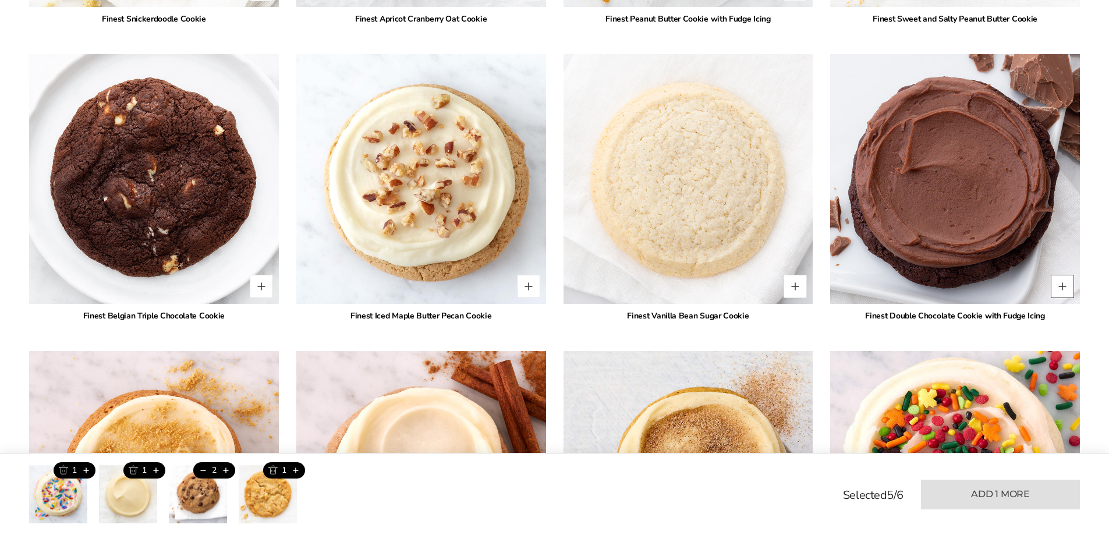
click at [1063, 275] on button "Quantity button plus" at bounding box center [1061, 286] width 23 height 23
type input "*"
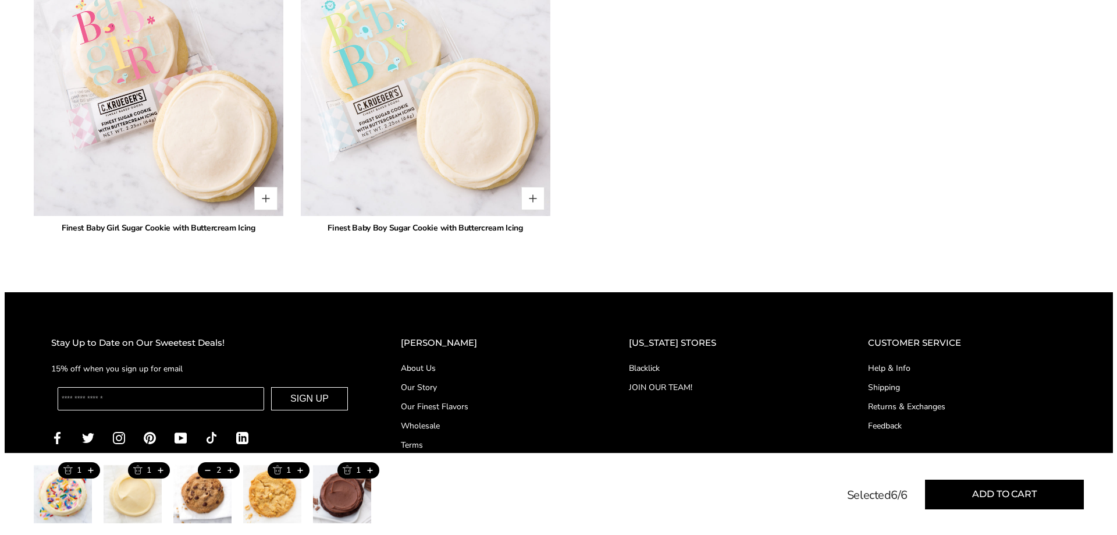
scroll to position [3256, 0]
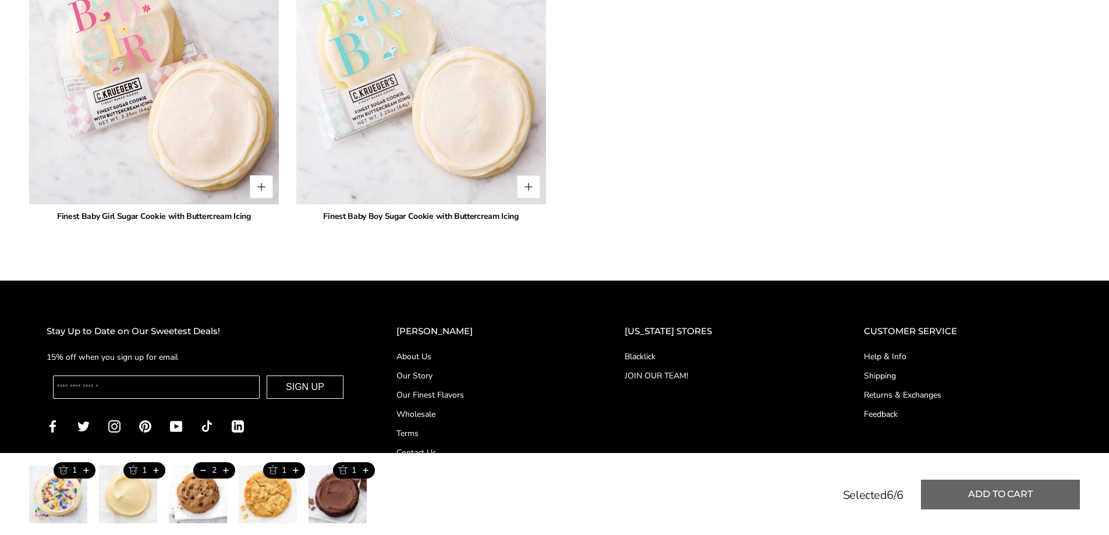
click at [993, 491] on button "Add to cart" at bounding box center [1000, 495] width 159 height 30
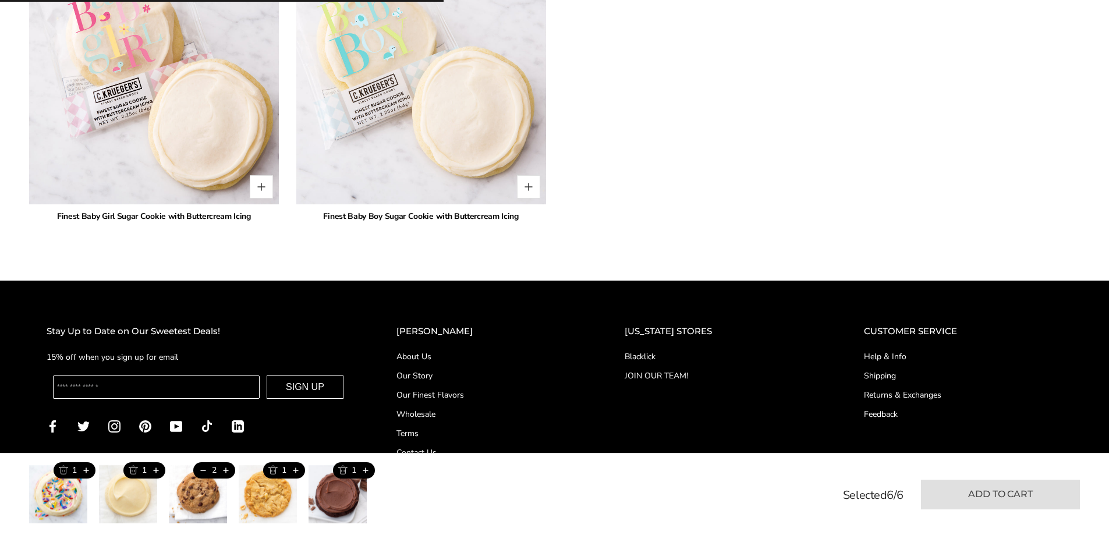
type input "*"
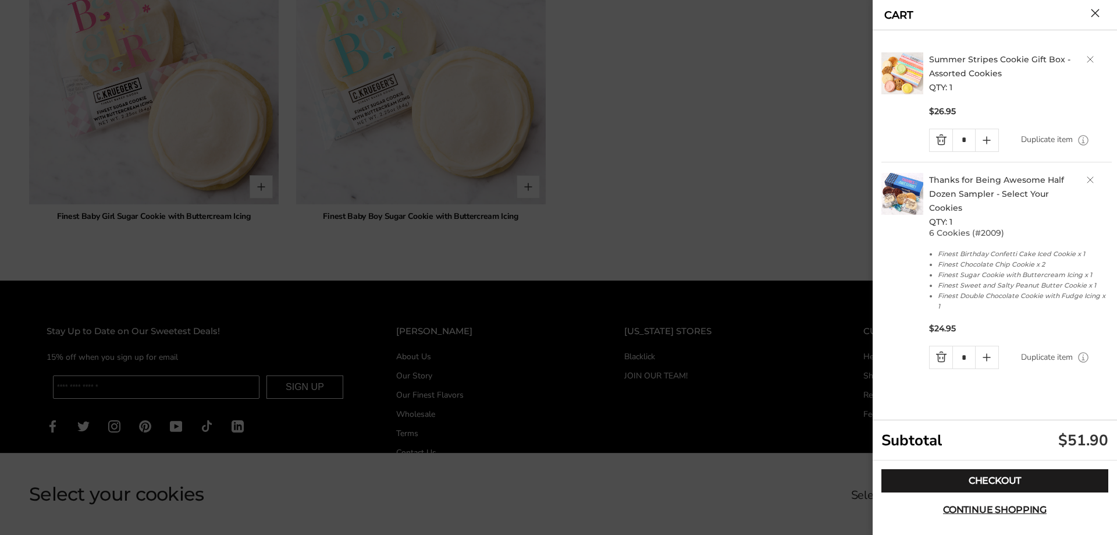
click at [942, 139] on link "Quantity minus button" at bounding box center [941, 140] width 23 height 22
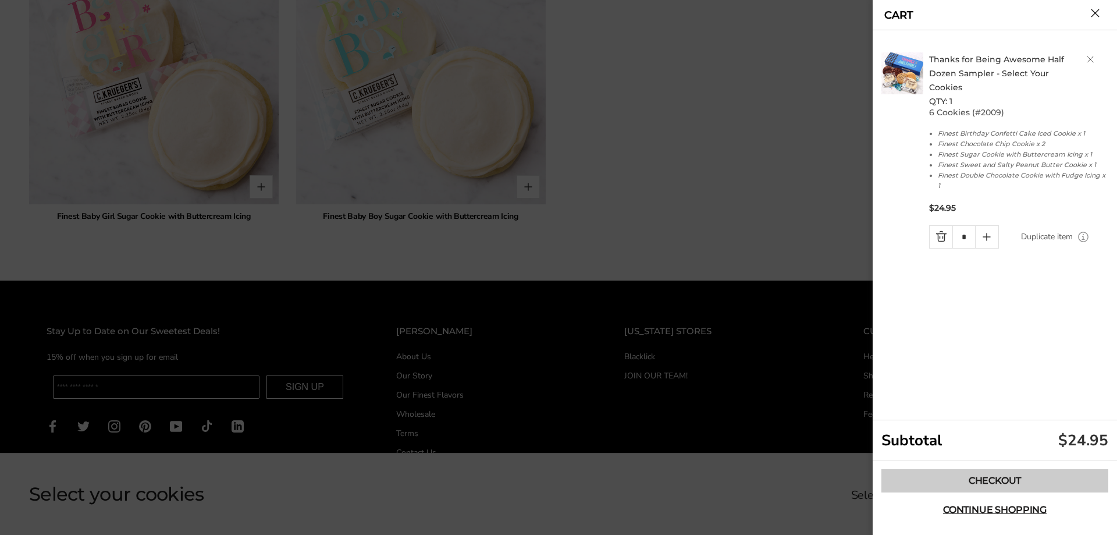
click at [1004, 481] on link "Checkout" at bounding box center [995, 480] width 227 height 23
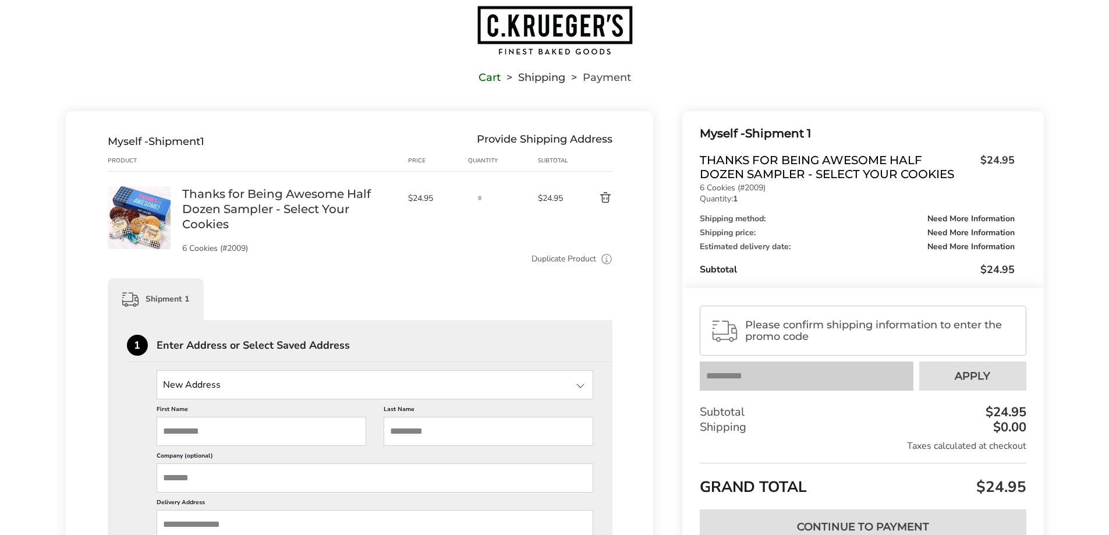
scroll to position [58, 0]
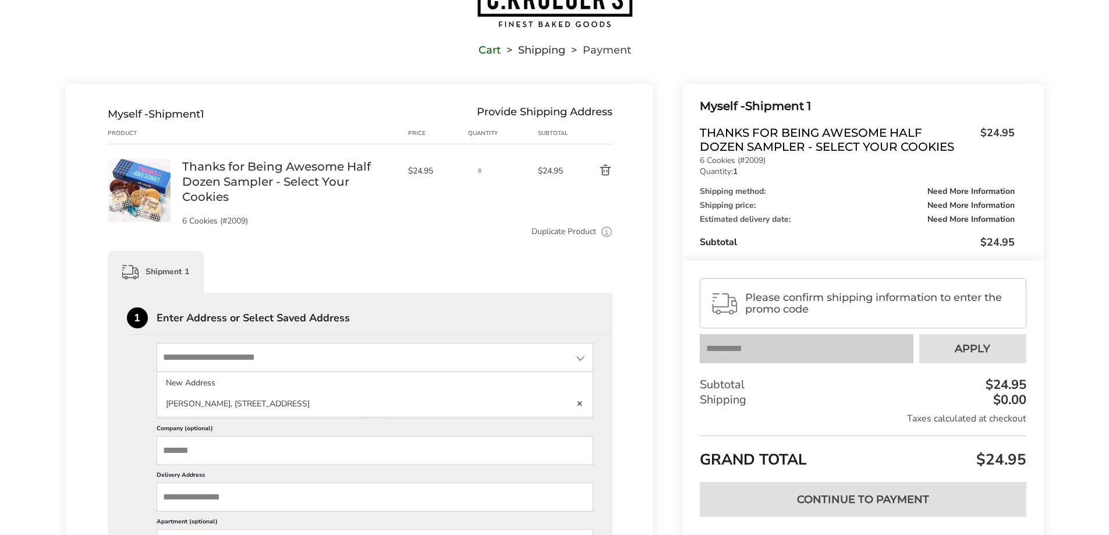
click at [323, 356] on input "State" at bounding box center [375, 357] width 437 height 29
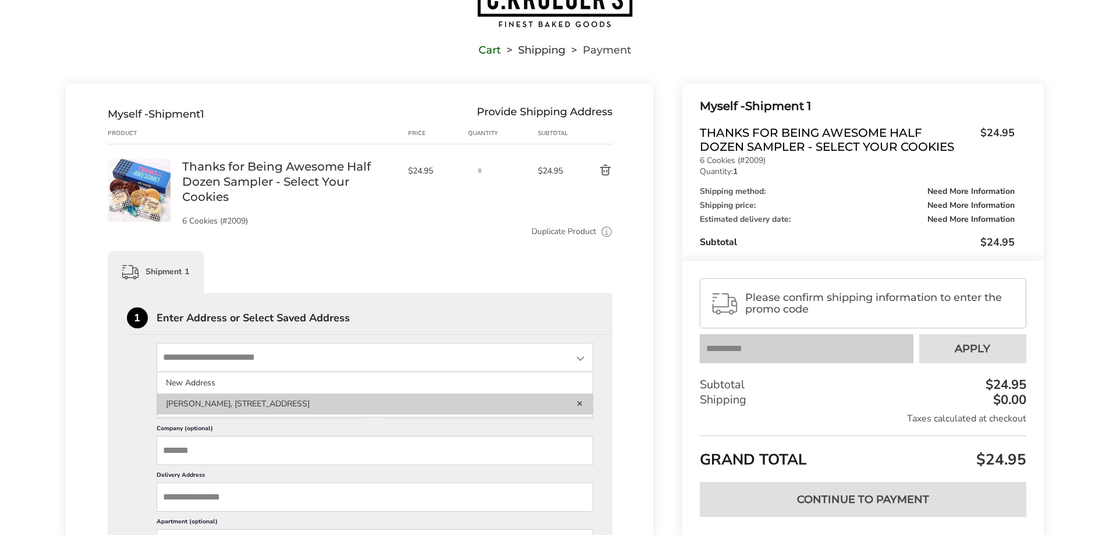
click at [336, 402] on li "[PERSON_NAME], [STREET_ADDRESS]" at bounding box center [375, 403] width 436 height 21
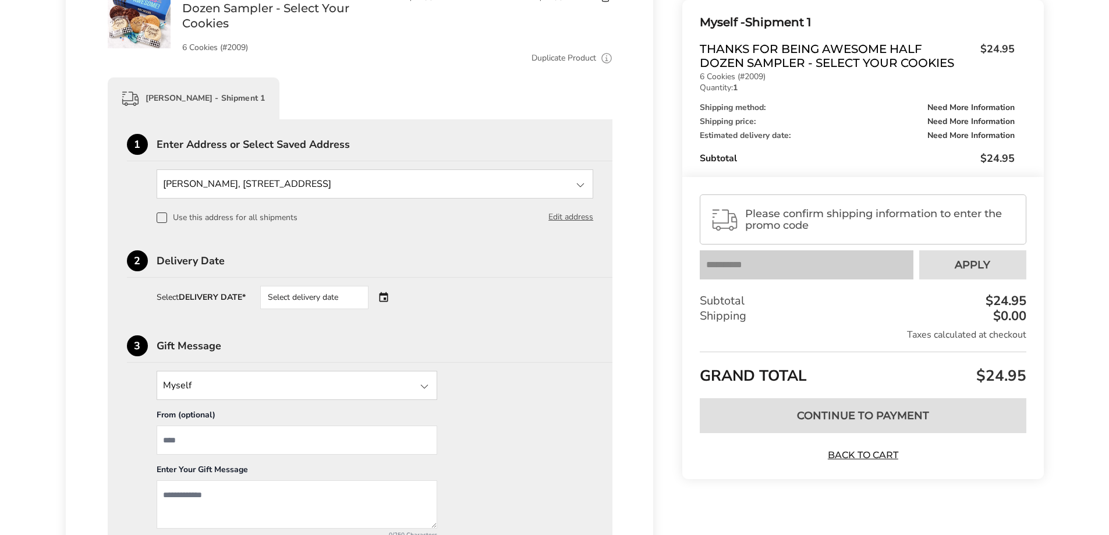
scroll to position [233, 0]
click at [382, 291] on div "Select delivery date" at bounding box center [330, 296] width 141 height 23
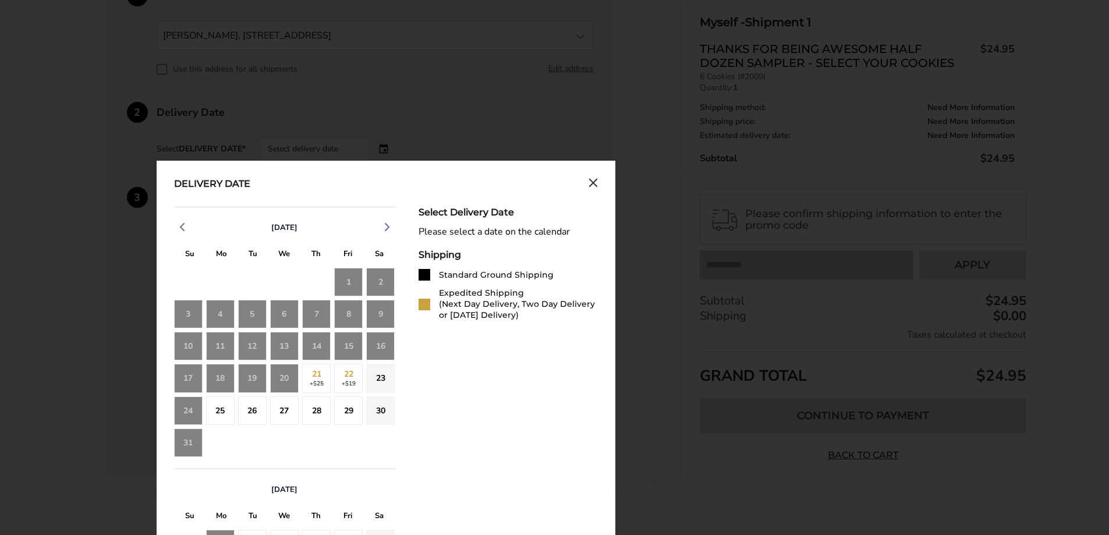
scroll to position [407, 0]
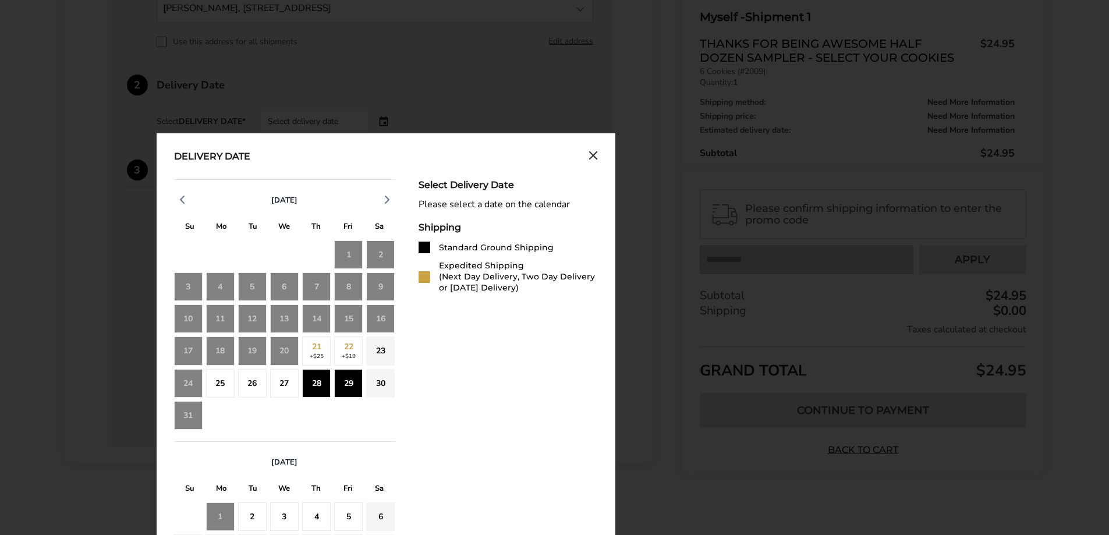
click at [358, 385] on div "29" at bounding box center [348, 383] width 29 height 29
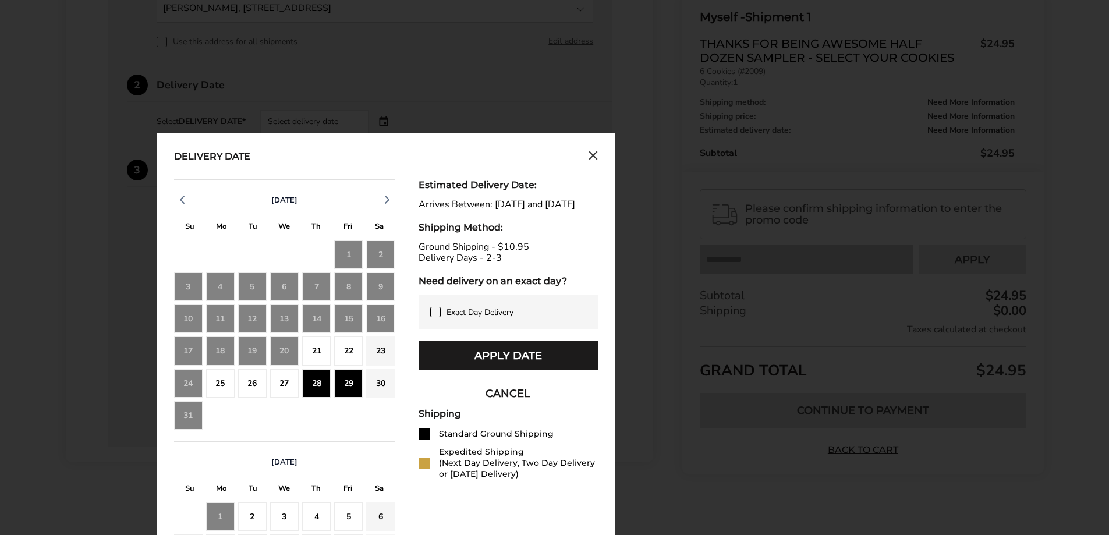
click at [285, 379] on div "27" at bounding box center [284, 383] width 29 height 29
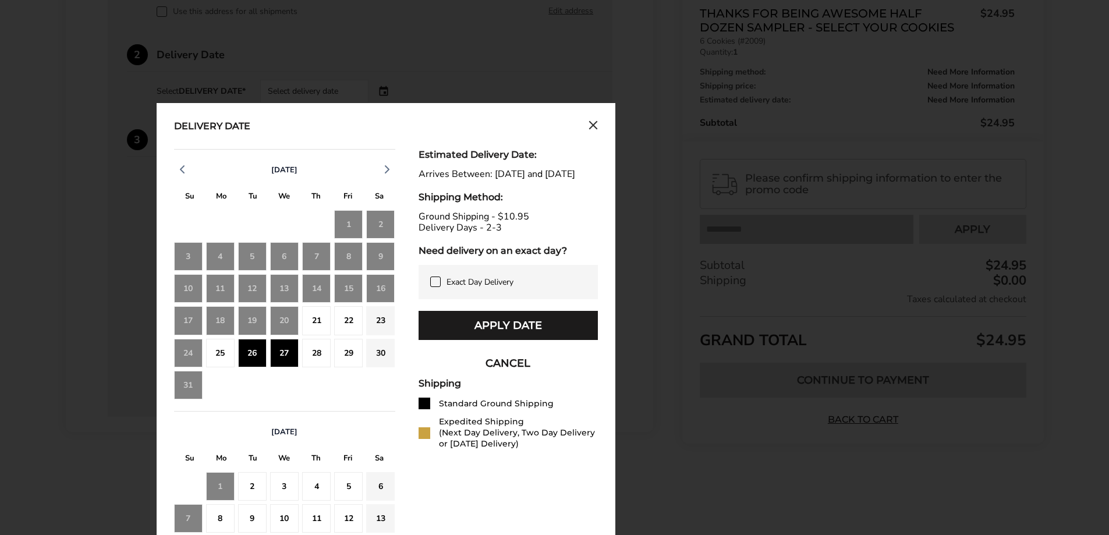
scroll to position [466, 0]
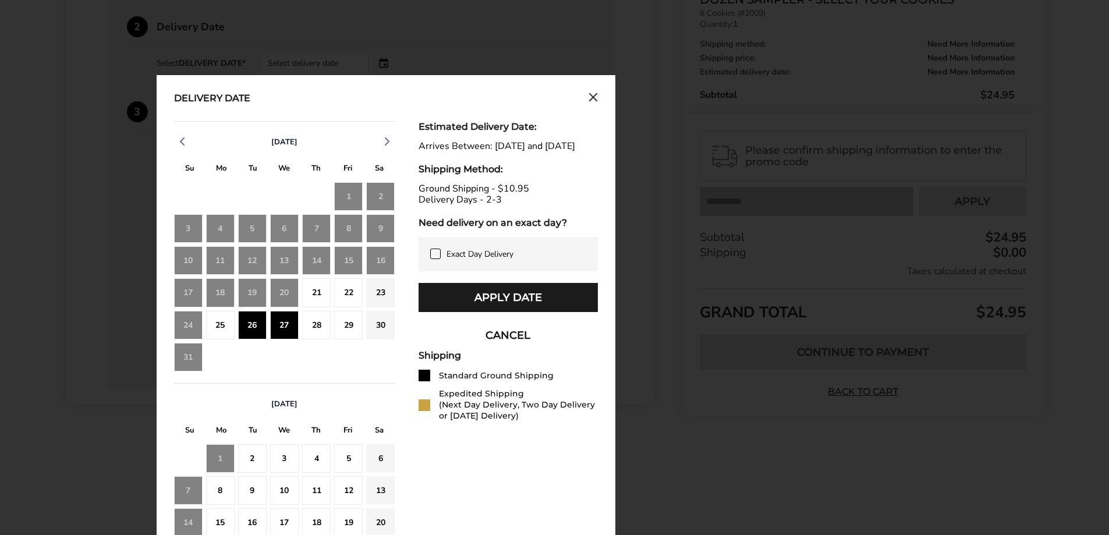
click at [318, 319] on div "28" at bounding box center [316, 325] width 29 height 29
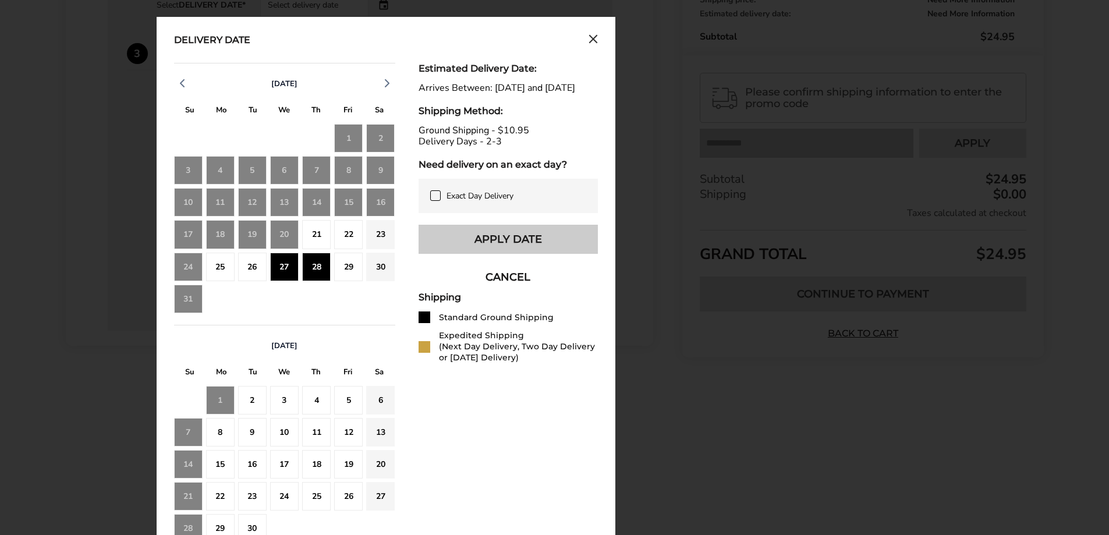
click at [487, 251] on button "Apply Date" at bounding box center [507, 239] width 179 height 29
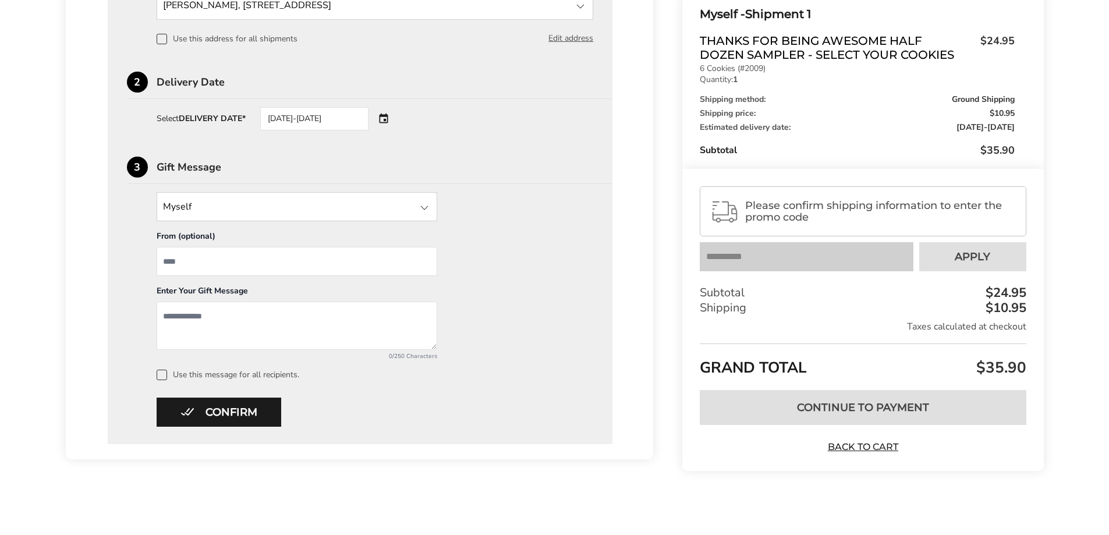
scroll to position [410, 0]
click at [425, 205] on div at bounding box center [424, 208] width 14 height 14
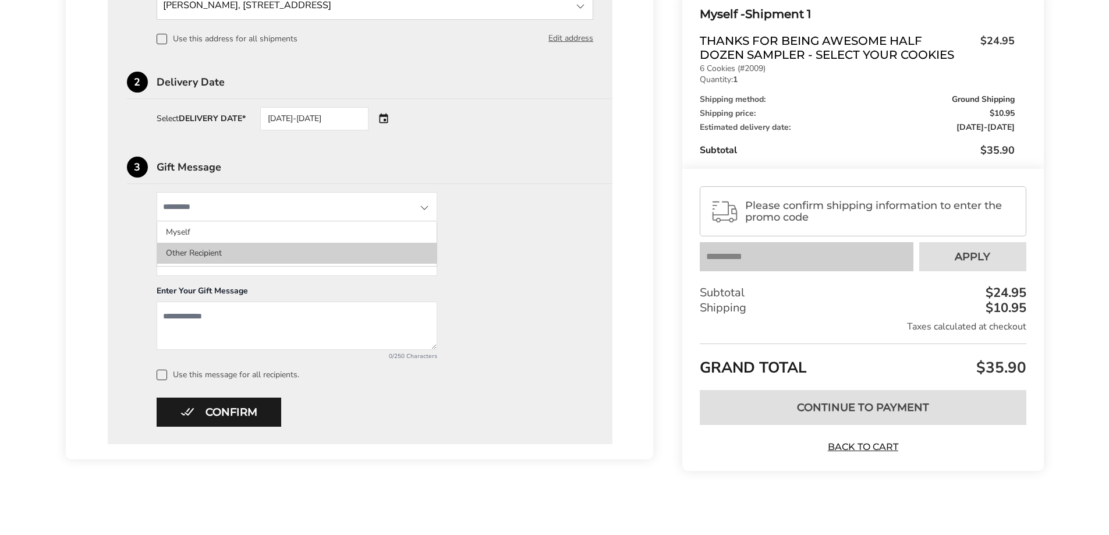
click at [209, 256] on li "Other Recipient" at bounding box center [296, 253] width 279 height 21
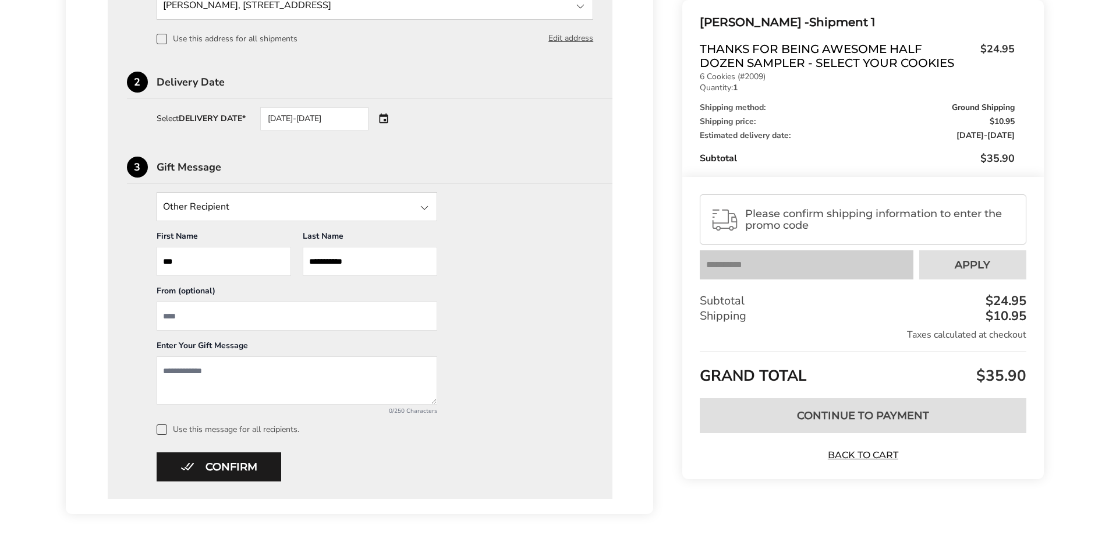
click at [423, 207] on div at bounding box center [424, 208] width 14 height 14
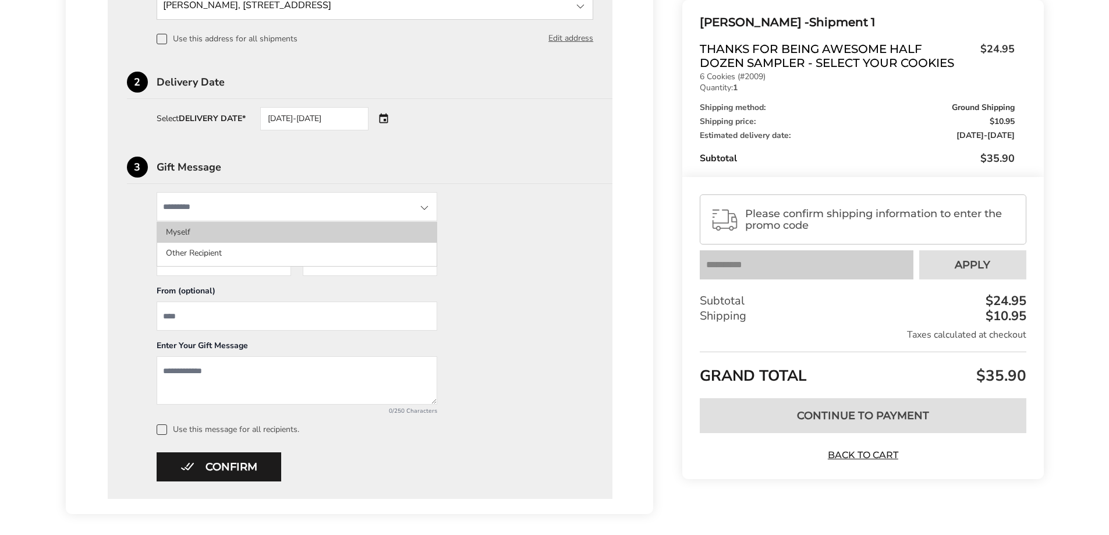
click at [296, 243] on li "Myself" at bounding box center [296, 253] width 279 height 21
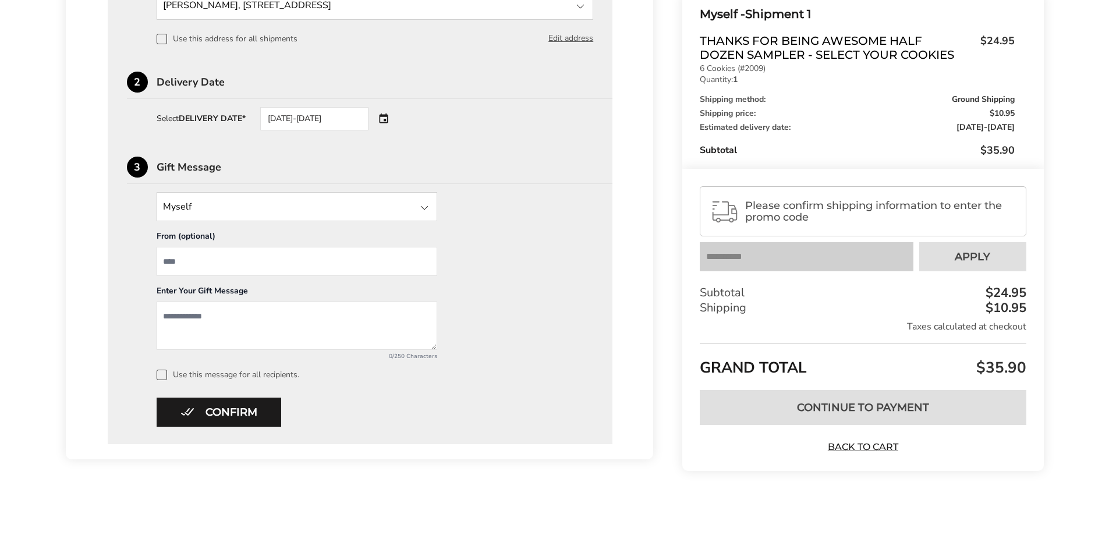
drag, startPoint x: 569, startPoint y: 253, endPoint x: 548, endPoint y: 254, distance: 21.0
click at [569, 254] on div "Myself Myself Other Recipient From (optional) Enter Your Gift Message 0/250 Cha…" at bounding box center [360, 286] width 467 height 188
click at [248, 261] on input "From" at bounding box center [297, 261] width 281 height 29
type input "*"
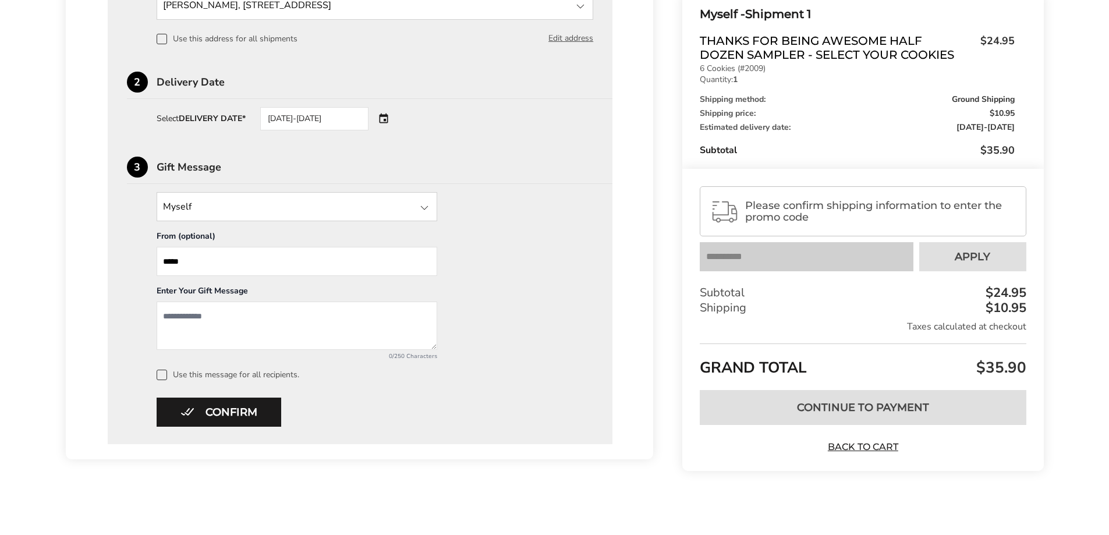
type input "*****"
click at [420, 202] on div at bounding box center [424, 208] width 14 height 14
click at [597, 201] on div "1 Enter Address or Select Saved Address [PERSON_NAME], [STREET_ADDRESS] New Add…" at bounding box center [360, 192] width 505 height 503
click at [252, 318] on textarea "Add a message" at bounding box center [297, 325] width 281 height 48
click at [186, 315] on textarea "Add a message" at bounding box center [297, 325] width 281 height 48
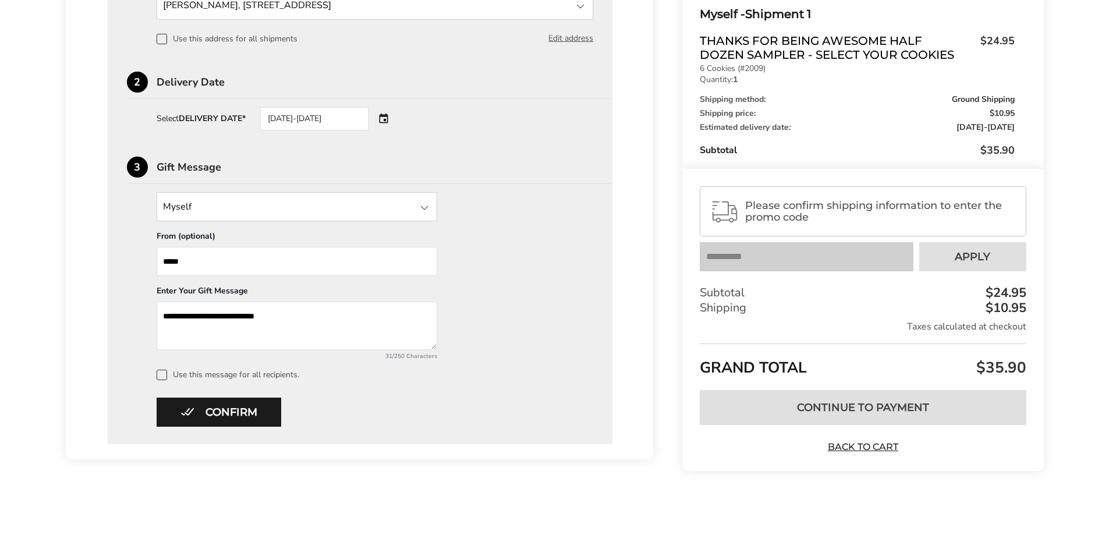
click at [164, 318] on textarea "**********" at bounding box center [297, 325] width 281 height 48
drag, startPoint x: 161, startPoint y: 316, endPoint x: 400, endPoint y: 318, distance: 239.8
click at [400, 318] on textarea "**********" at bounding box center [297, 325] width 281 height 48
click at [318, 325] on textarea "**********" at bounding box center [297, 325] width 281 height 48
drag, startPoint x: 546, startPoint y: 267, endPoint x: 546, endPoint y: 275, distance: 7.6
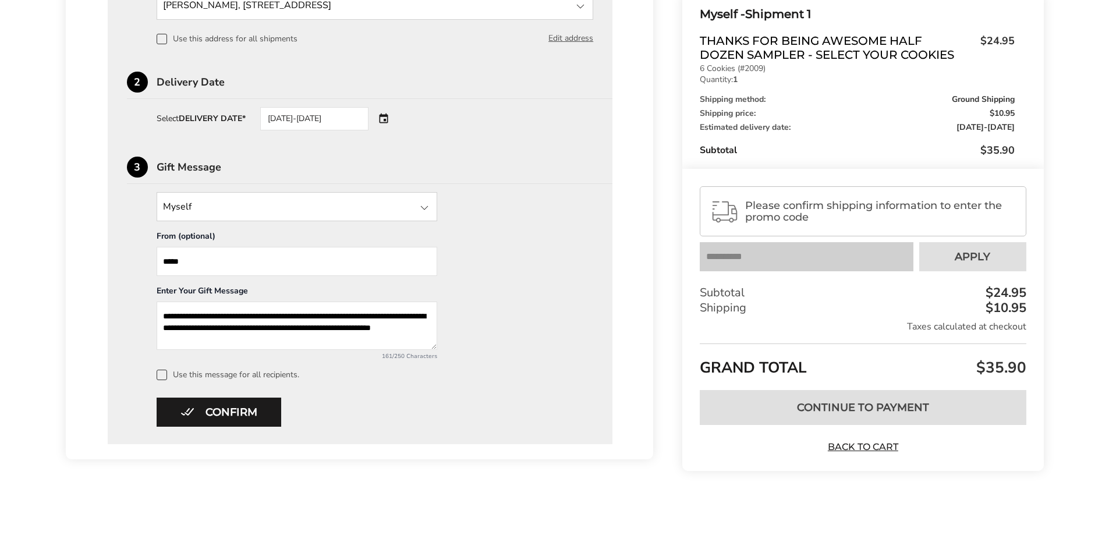
click at [545, 268] on div "**********" at bounding box center [360, 286] width 467 height 188
click at [514, 334] on div "**********" at bounding box center [360, 286] width 467 height 188
click at [295, 340] on textarea "**********" at bounding box center [297, 325] width 281 height 48
type textarea "**********"
click at [521, 383] on div "**********" at bounding box center [360, 192] width 505 height 503
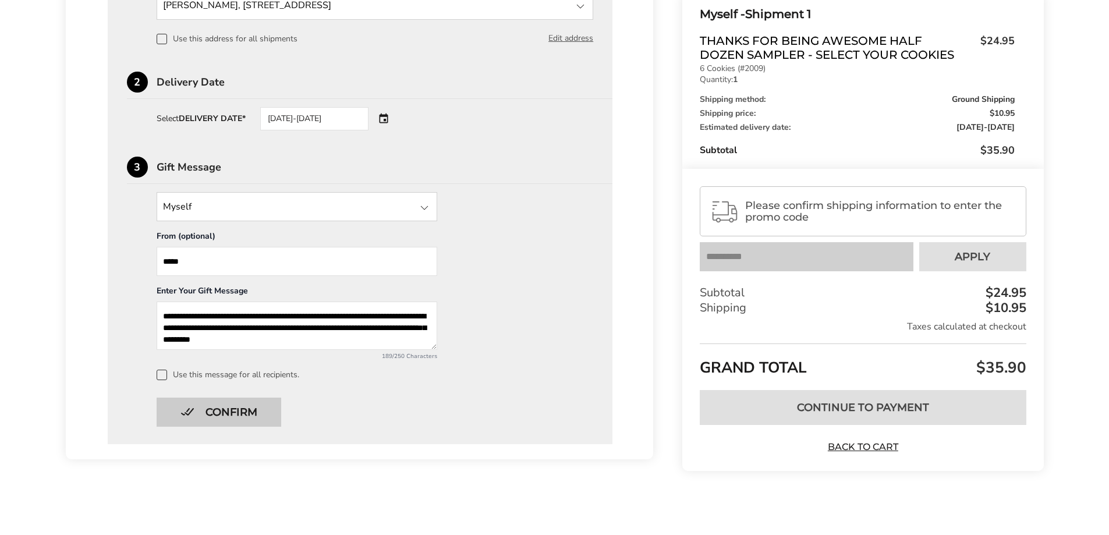
click at [242, 410] on button "Confirm" at bounding box center [219, 411] width 125 height 29
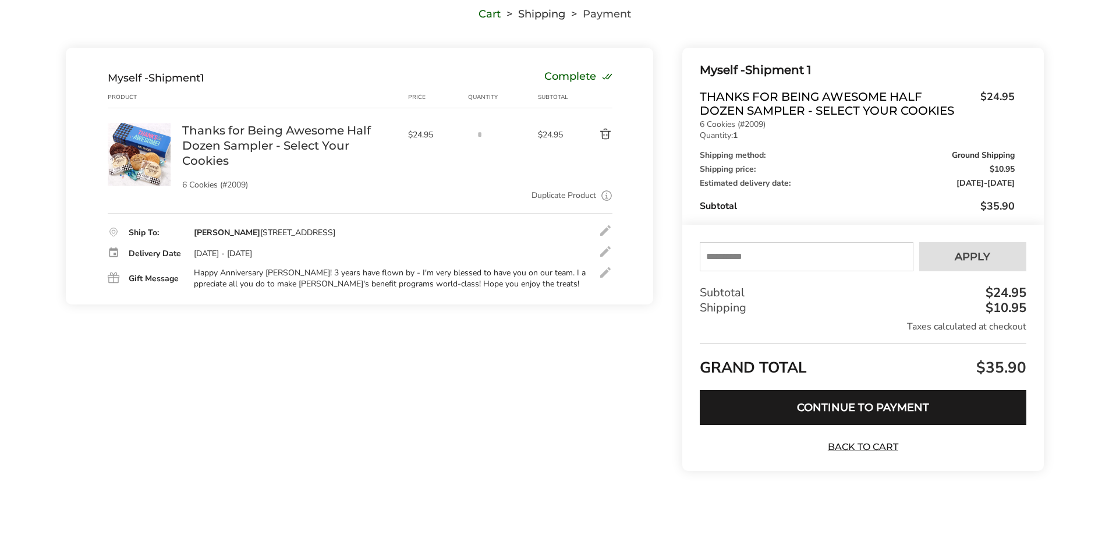
click at [422, 283] on div "Happy Anniversary [PERSON_NAME]! 3 years have flown by - I'm very blessed to ha…" at bounding box center [390, 278] width 392 height 21
click at [824, 256] on input "text" at bounding box center [806, 256] width 213 height 29
type input "****"
click at [961, 257] on span "Apply" at bounding box center [972, 256] width 36 height 10
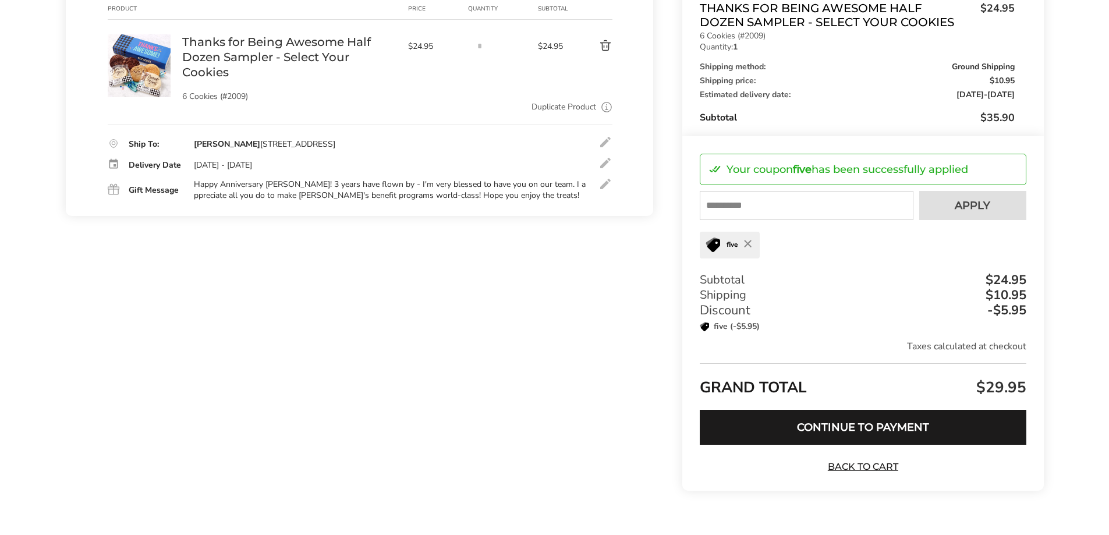
scroll to position [203, 0]
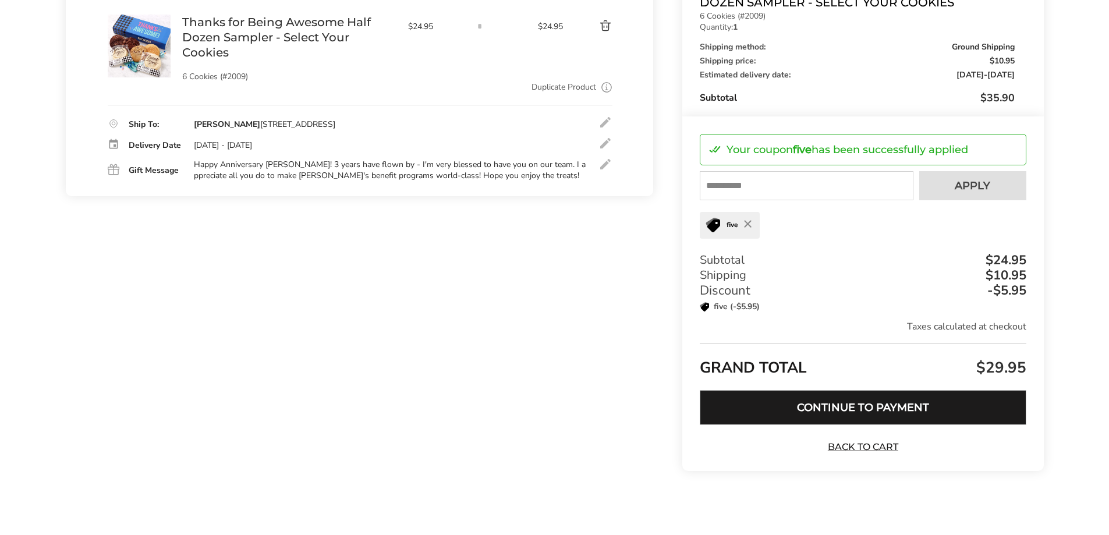
click at [856, 403] on button "Continue to Payment" at bounding box center [863, 407] width 326 height 35
